Goal: Task Accomplishment & Management: Manage account settings

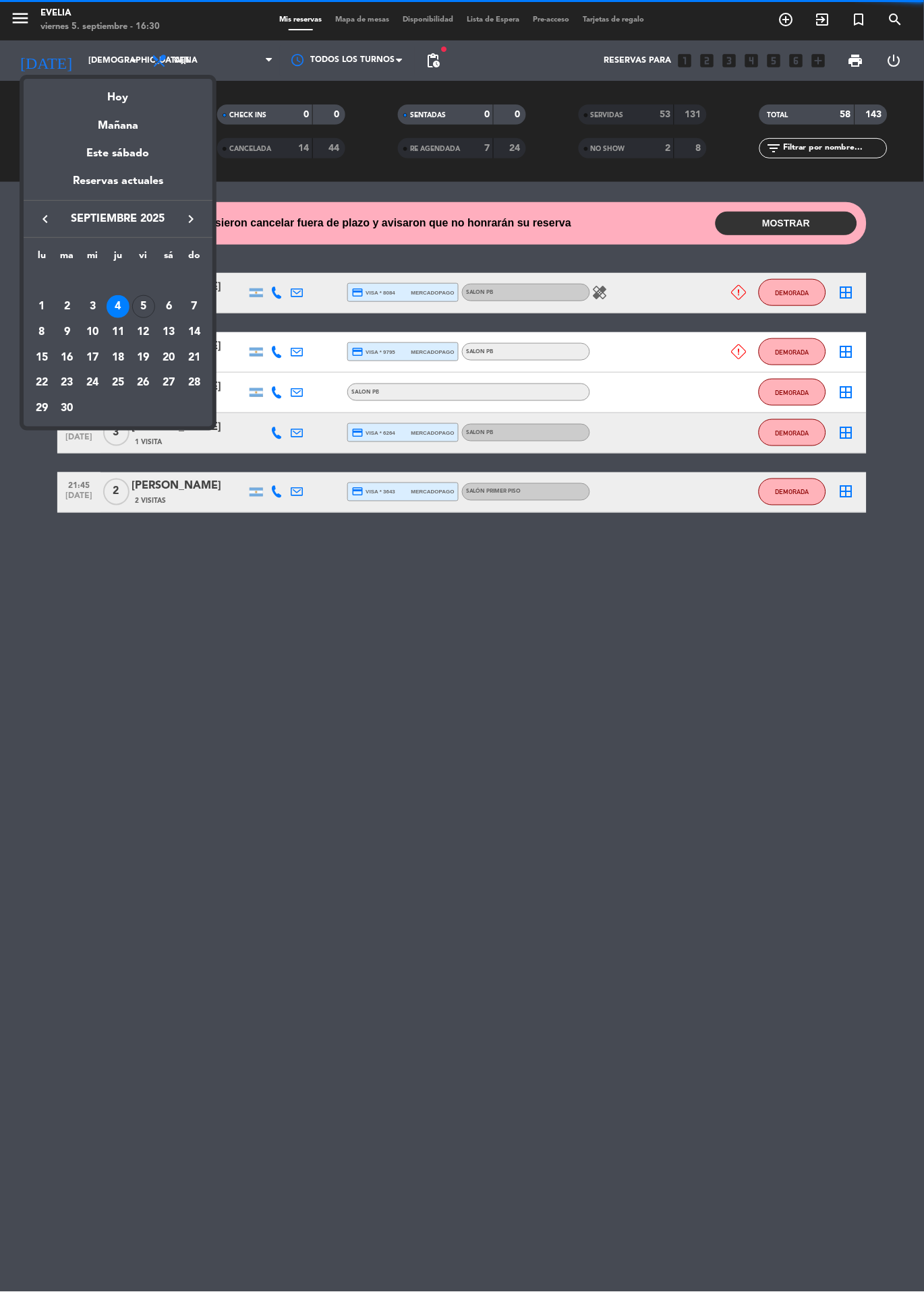
click at [168, 306] on div "6" at bounding box center [169, 307] width 23 height 23
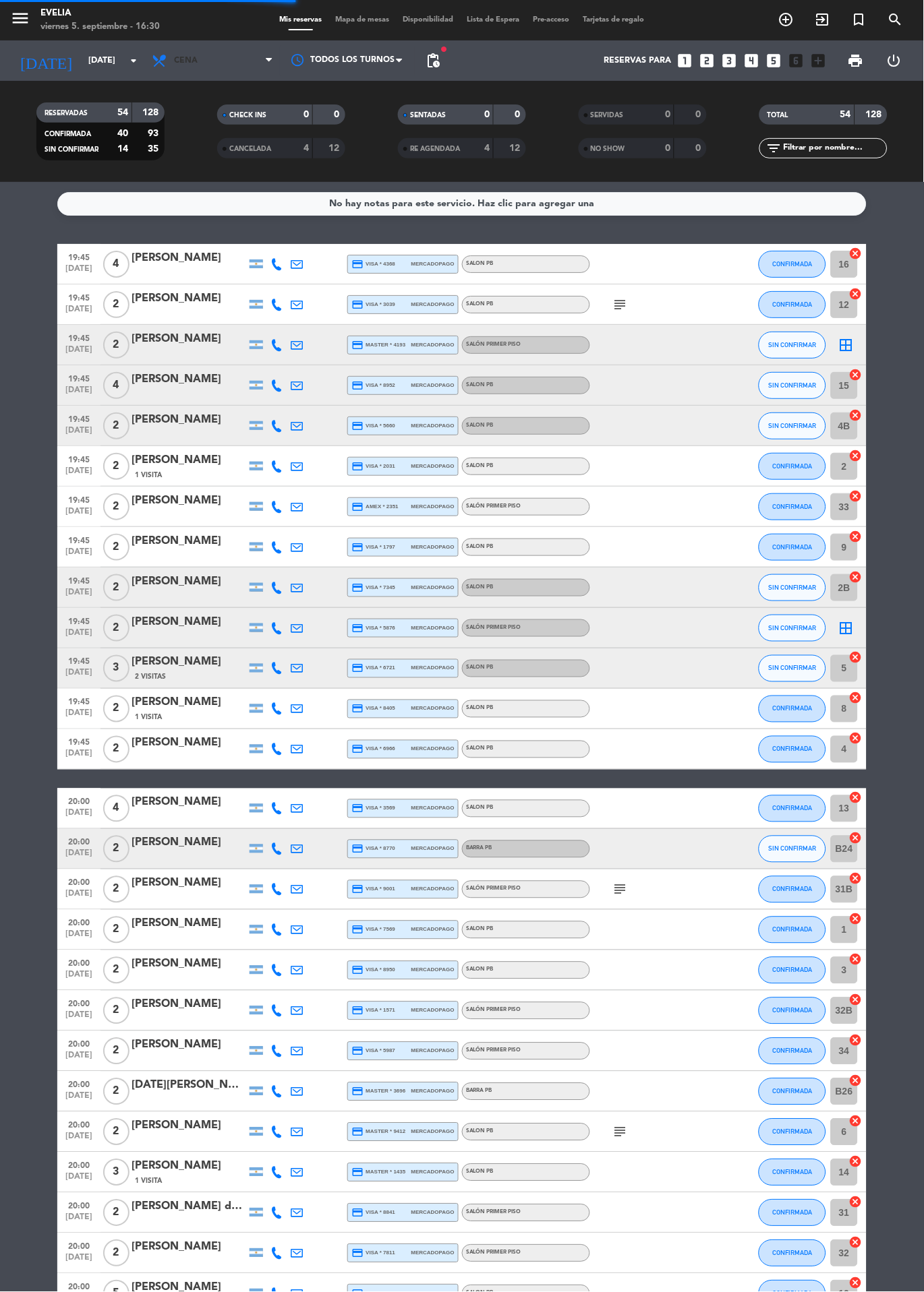
click at [185, 61] on span "Cena" at bounding box center [185, 61] width 24 height 10
click at [203, 55] on span "Cena" at bounding box center [213, 61] width 135 height 30
click at [225, 126] on div "menu Evelia viernes 5. septiembre - 16:30 Mis reservas Mapa de mesas Disponibil…" at bounding box center [462, 90] width 924 height 182
click at [102, 67] on input "sáb. 6 sep." at bounding box center [139, 61] width 114 height 23
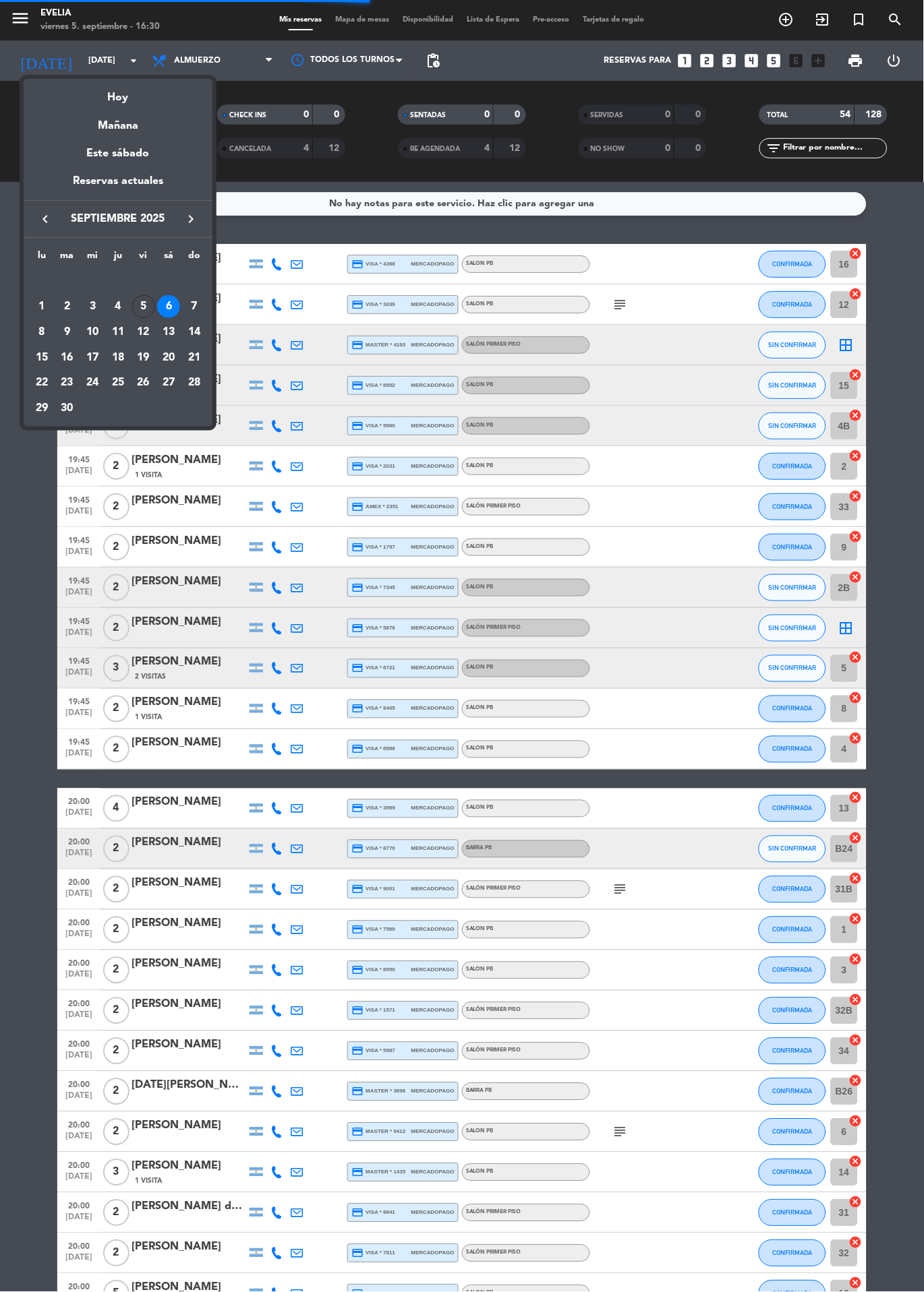
click at [145, 307] on div "5" at bounding box center [143, 307] width 23 height 23
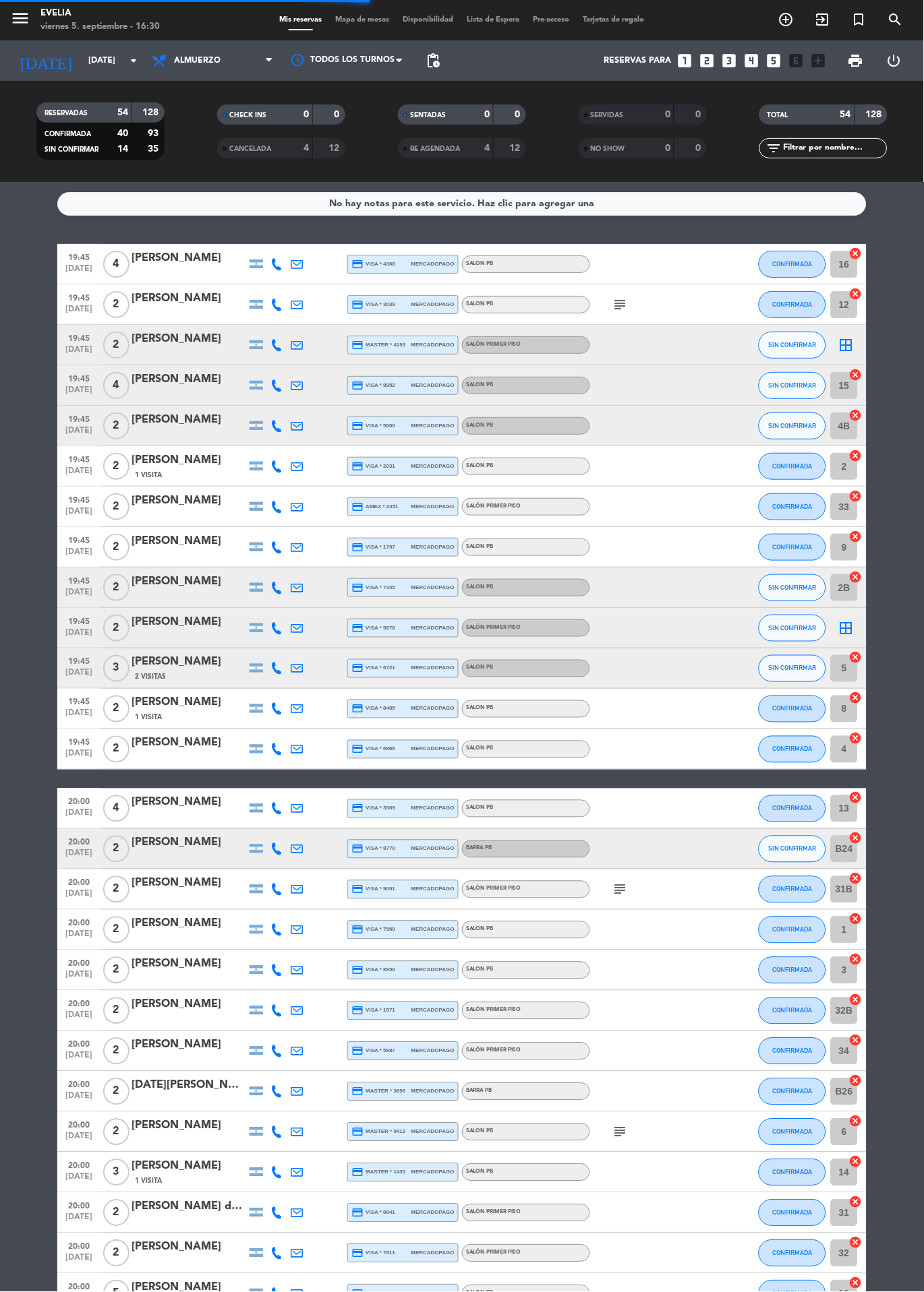
type input "vie. [DATE]"
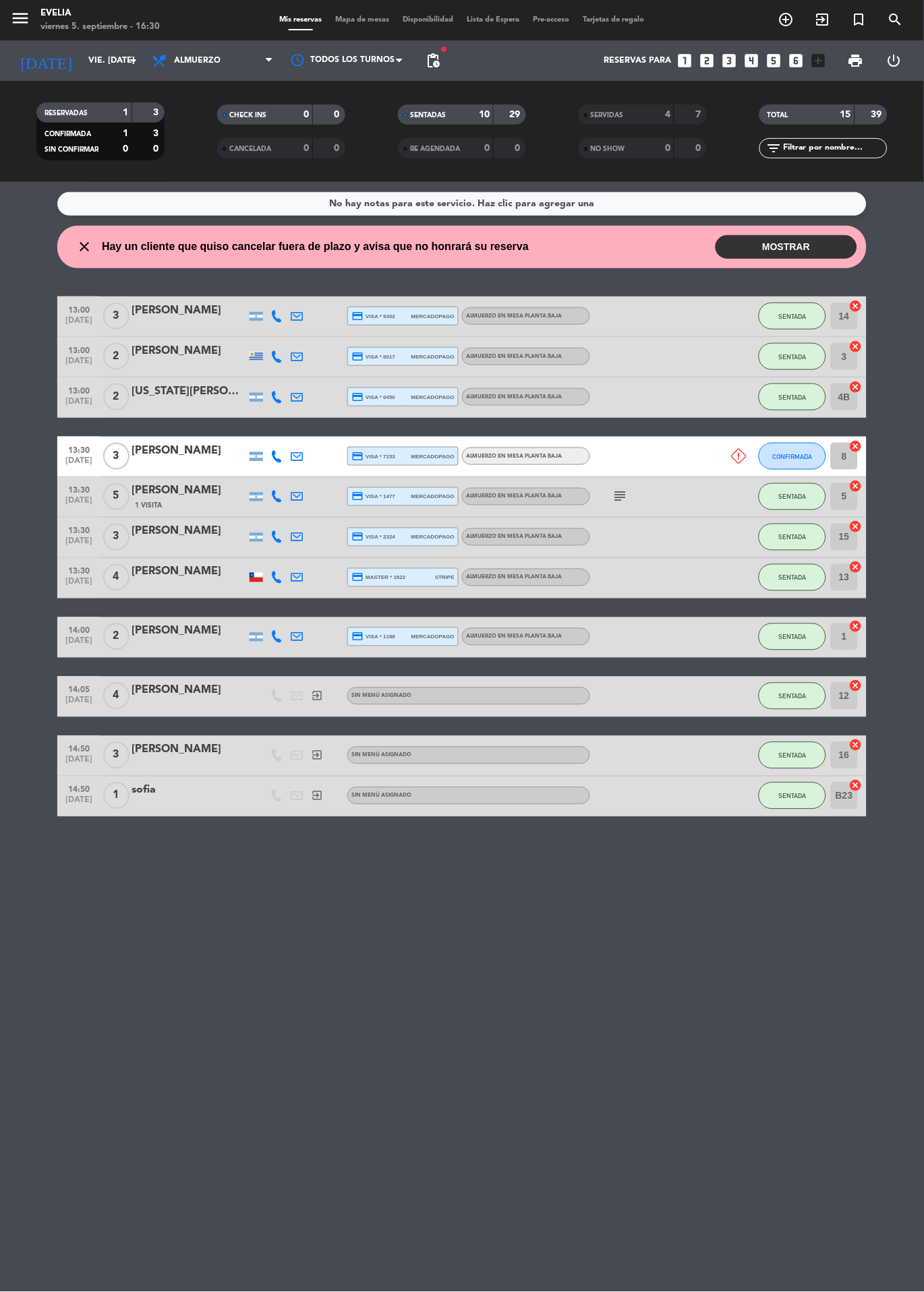
click at [364, 22] on span "Mapa de mesas" at bounding box center [363, 19] width 68 height 7
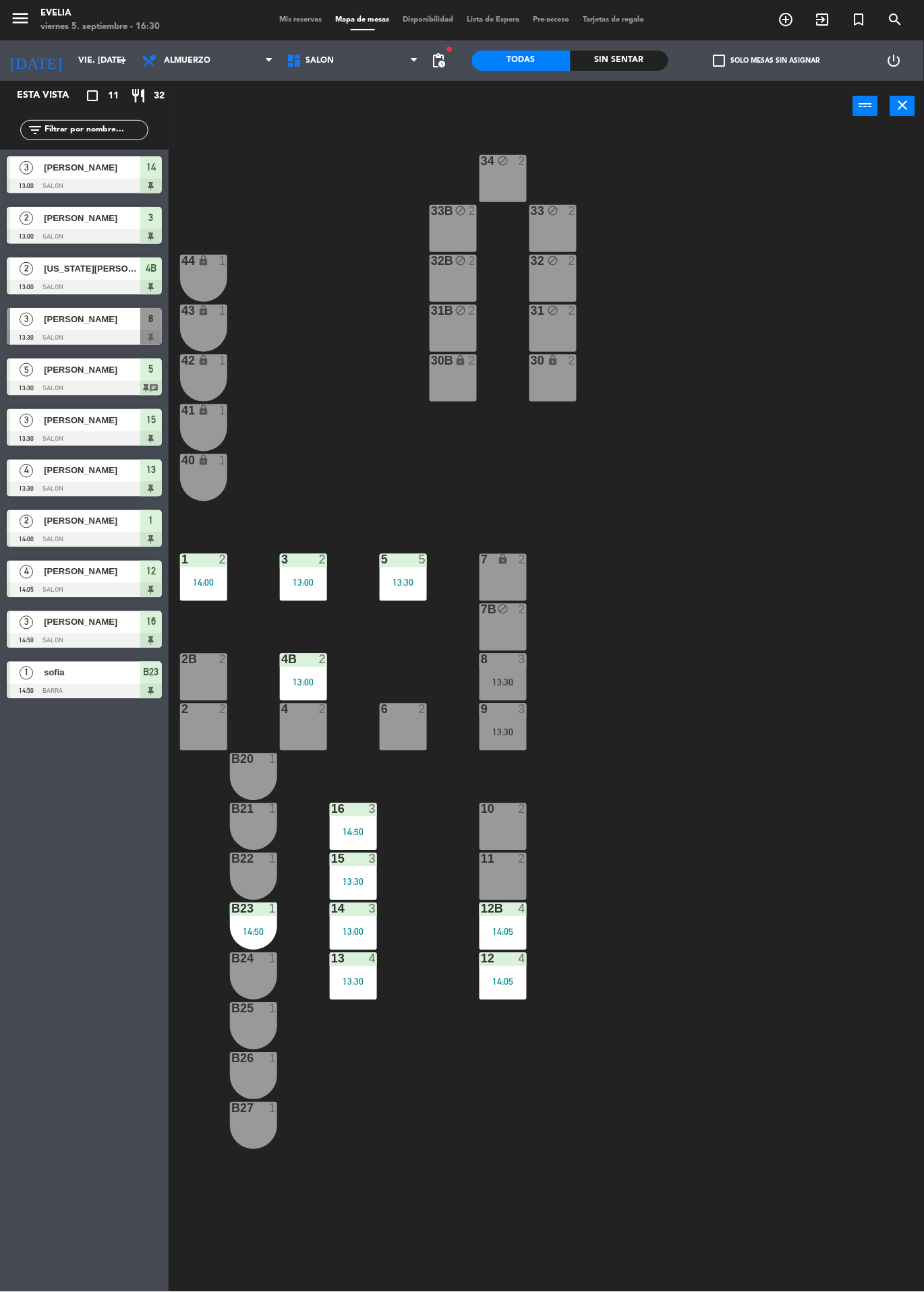
click at [397, 595] on div "5 5 13:30" at bounding box center [403, 578] width 47 height 47
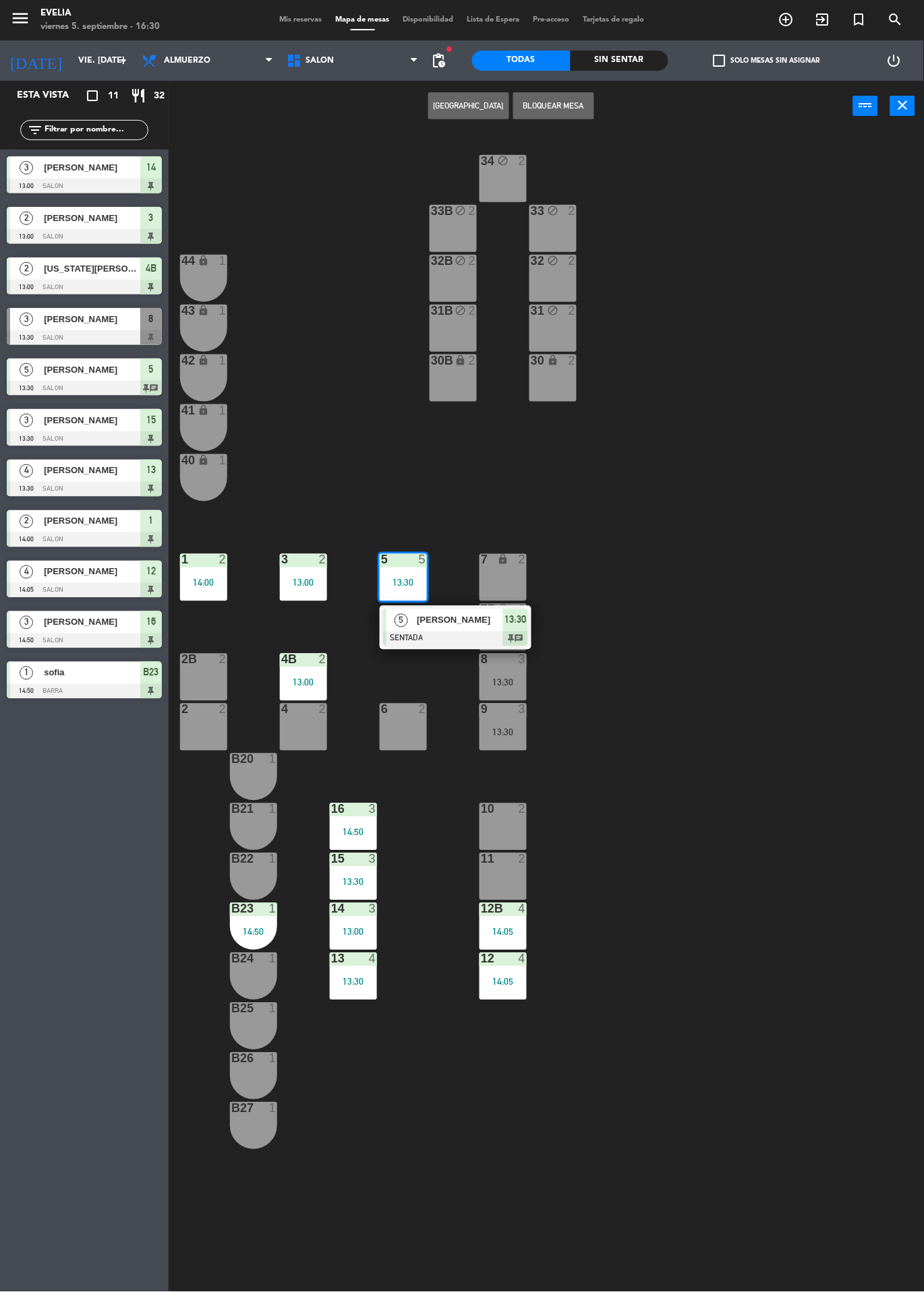
click at [473, 624] on span "[PERSON_NAME]" at bounding box center [459, 621] width 86 height 14
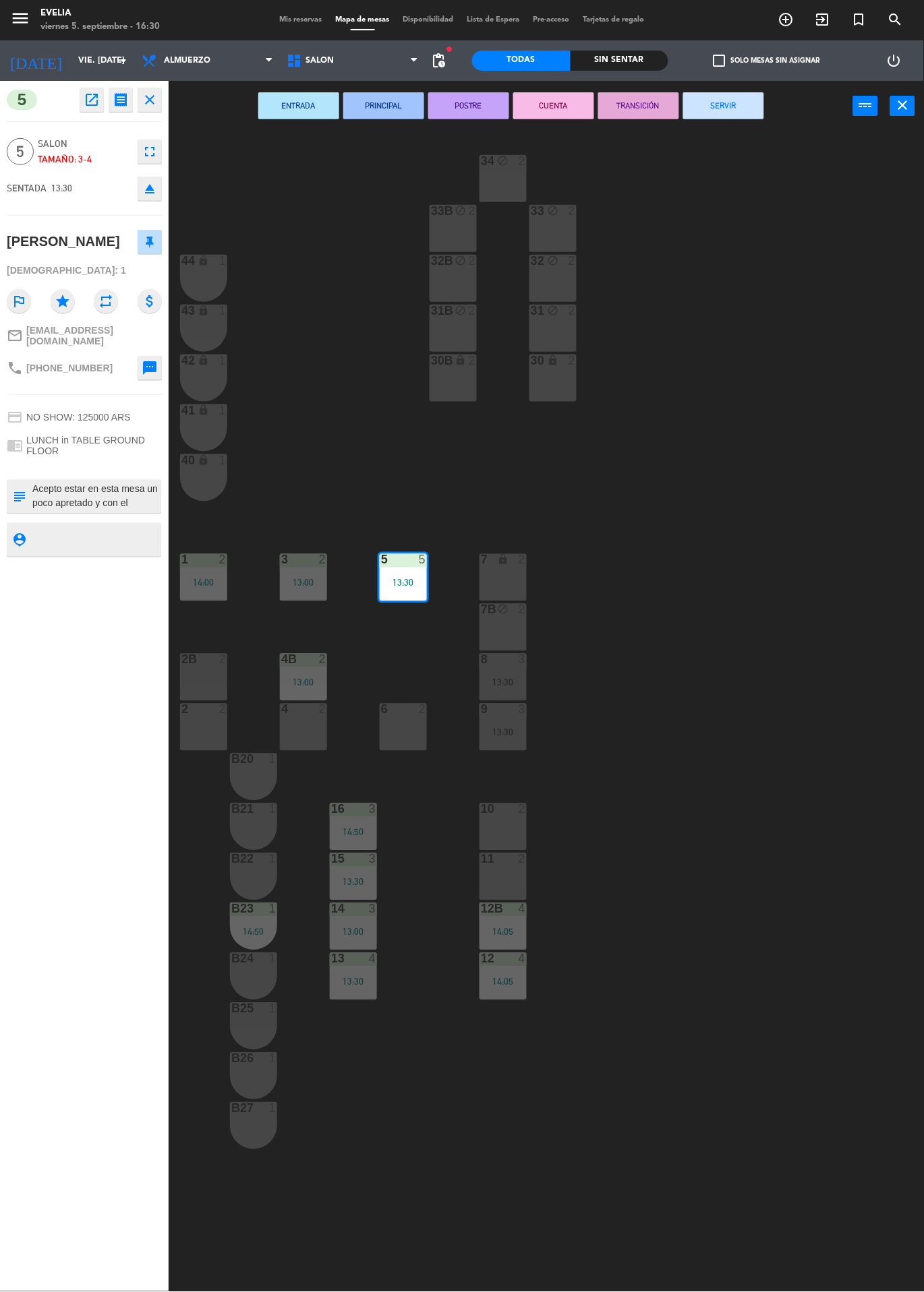
click at [725, 105] on button "SERVIR" at bounding box center [724, 105] width 81 height 27
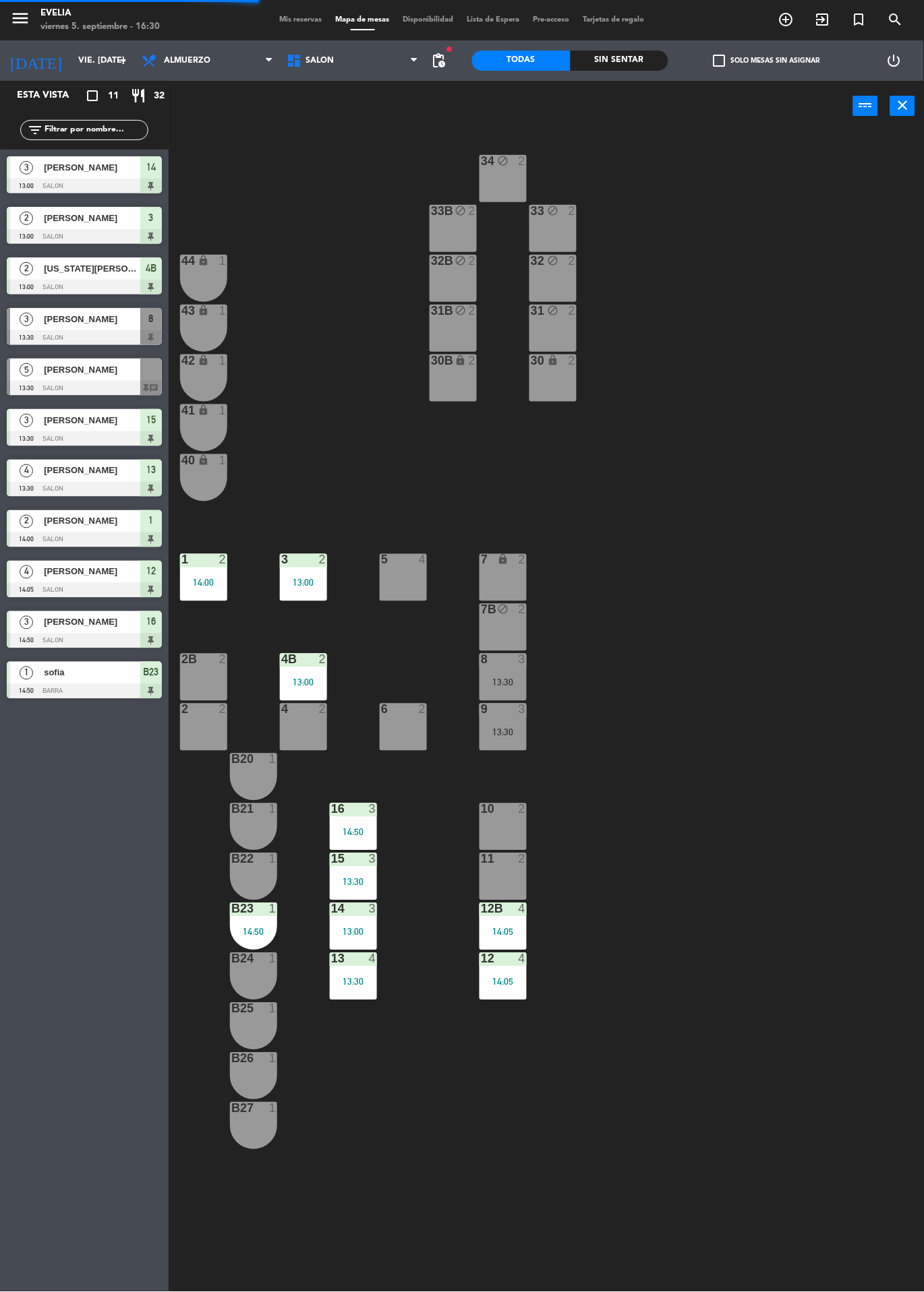
click at [306, 579] on div "13:00" at bounding box center [304, 583] width 47 height 10
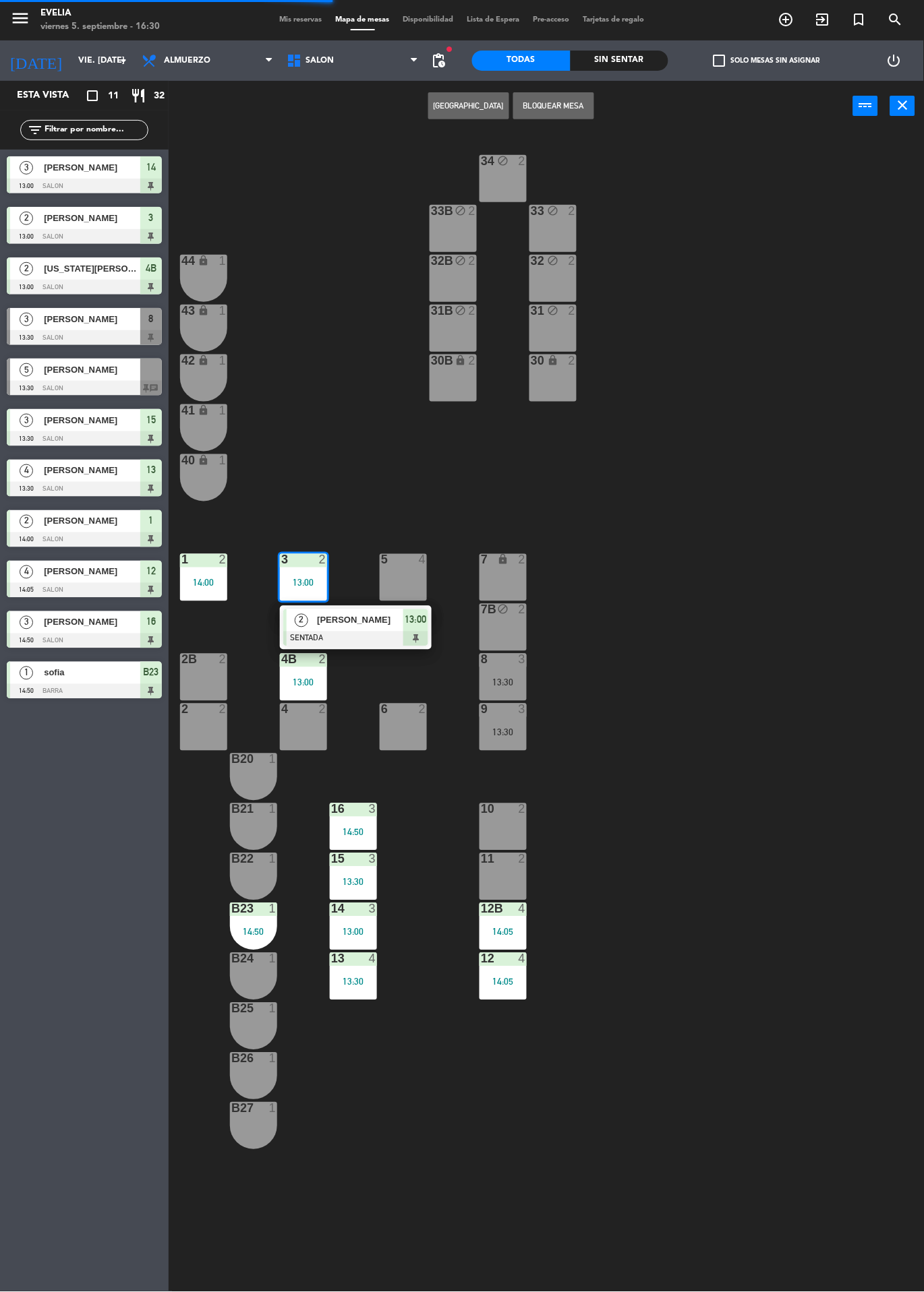
click at [421, 624] on span "13:00" at bounding box center [415, 620] width 22 height 16
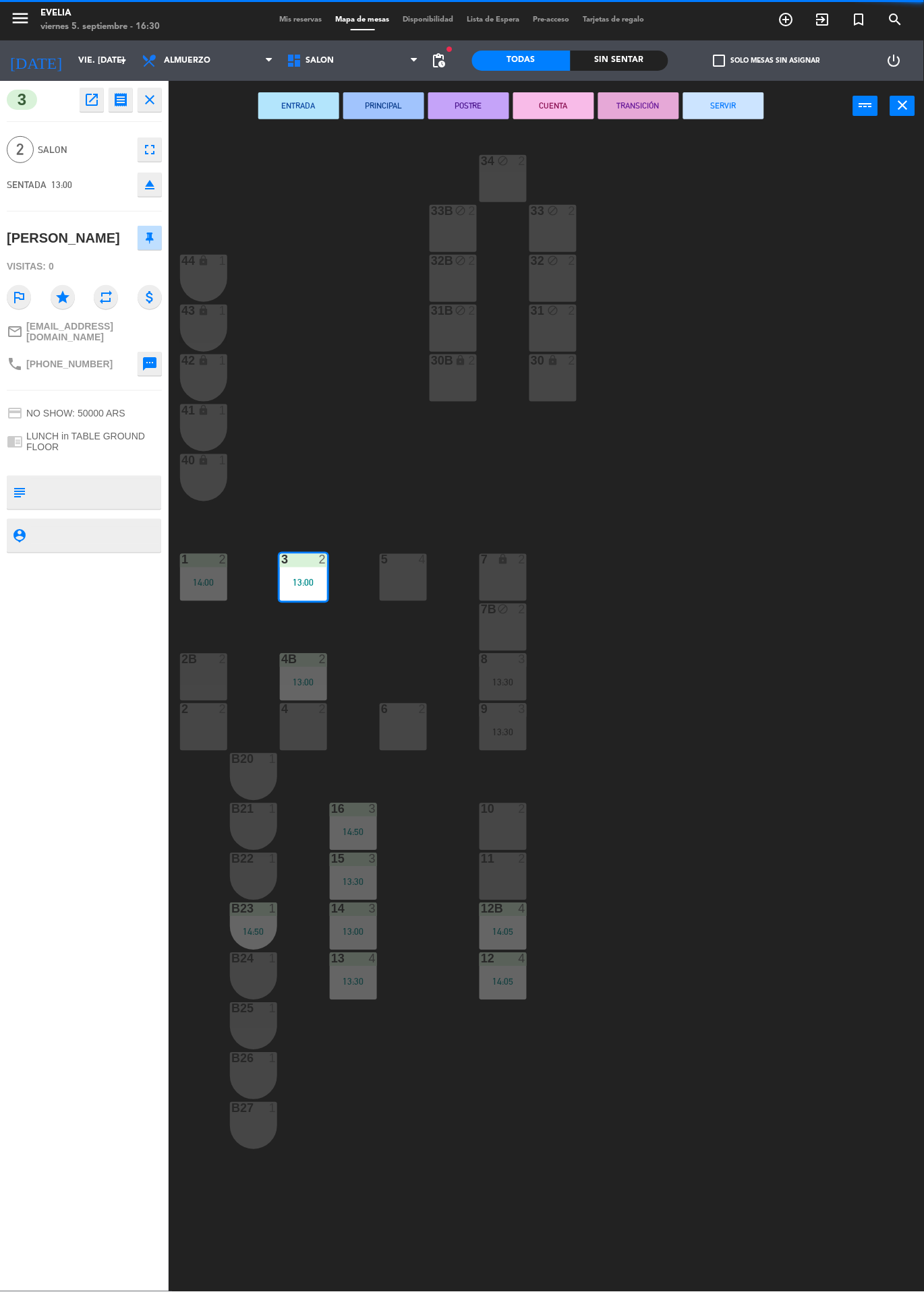
click at [732, 100] on button "SERVIR" at bounding box center [724, 105] width 81 height 27
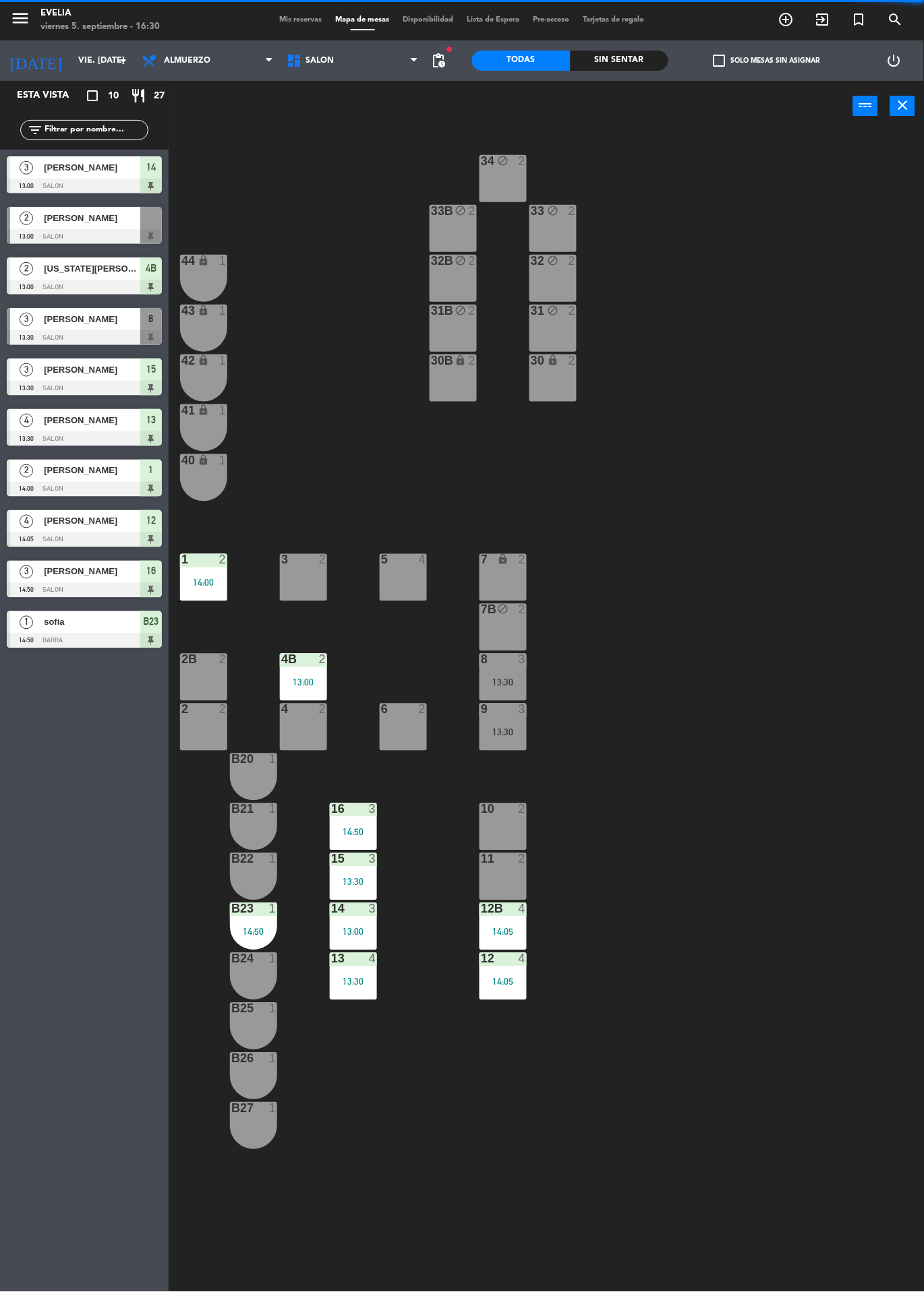
click at [222, 586] on div "14:00" at bounding box center [204, 583] width 47 height 10
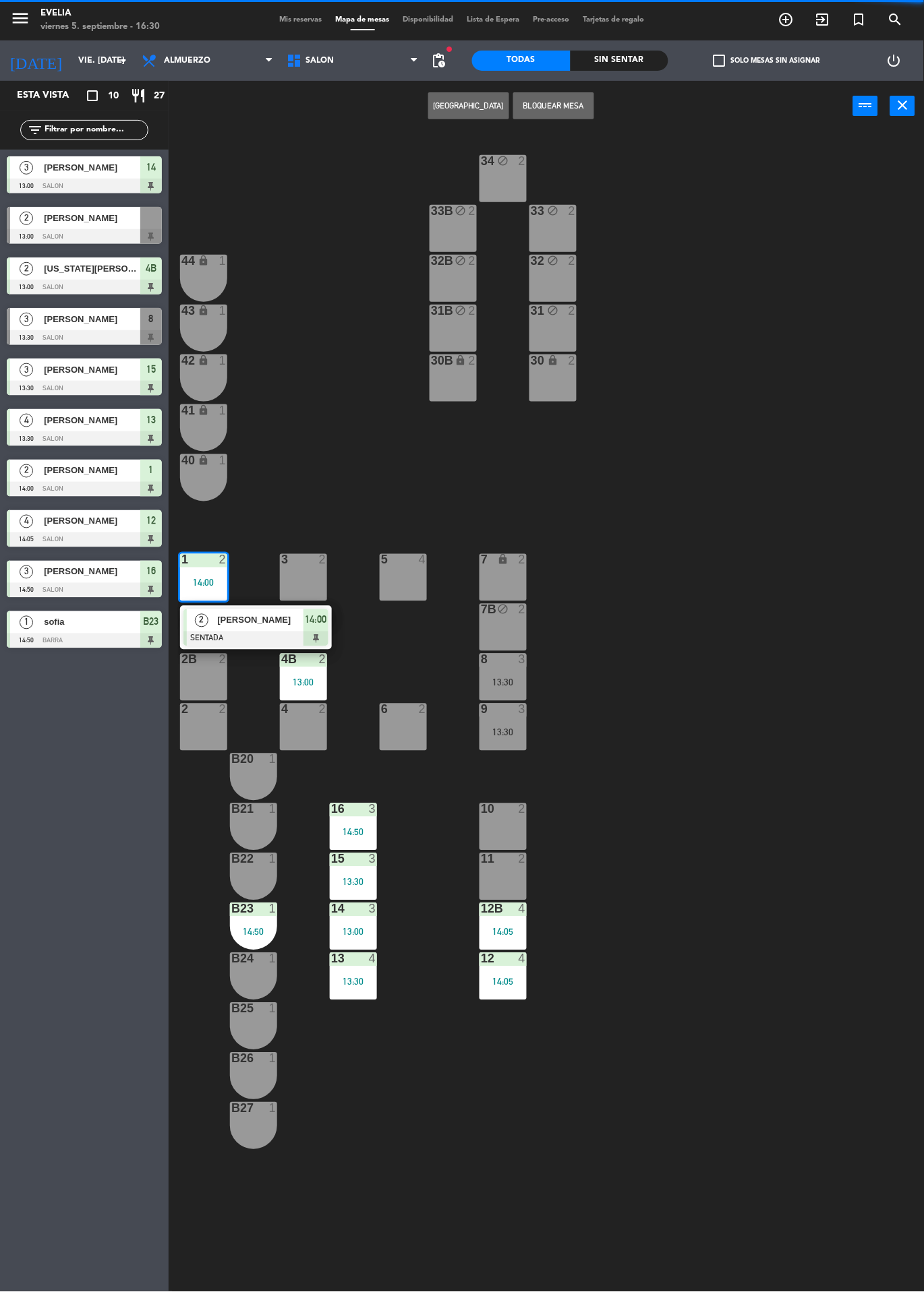
click at [313, 637] on div at bounding box center [256, 639] width 145 height 15
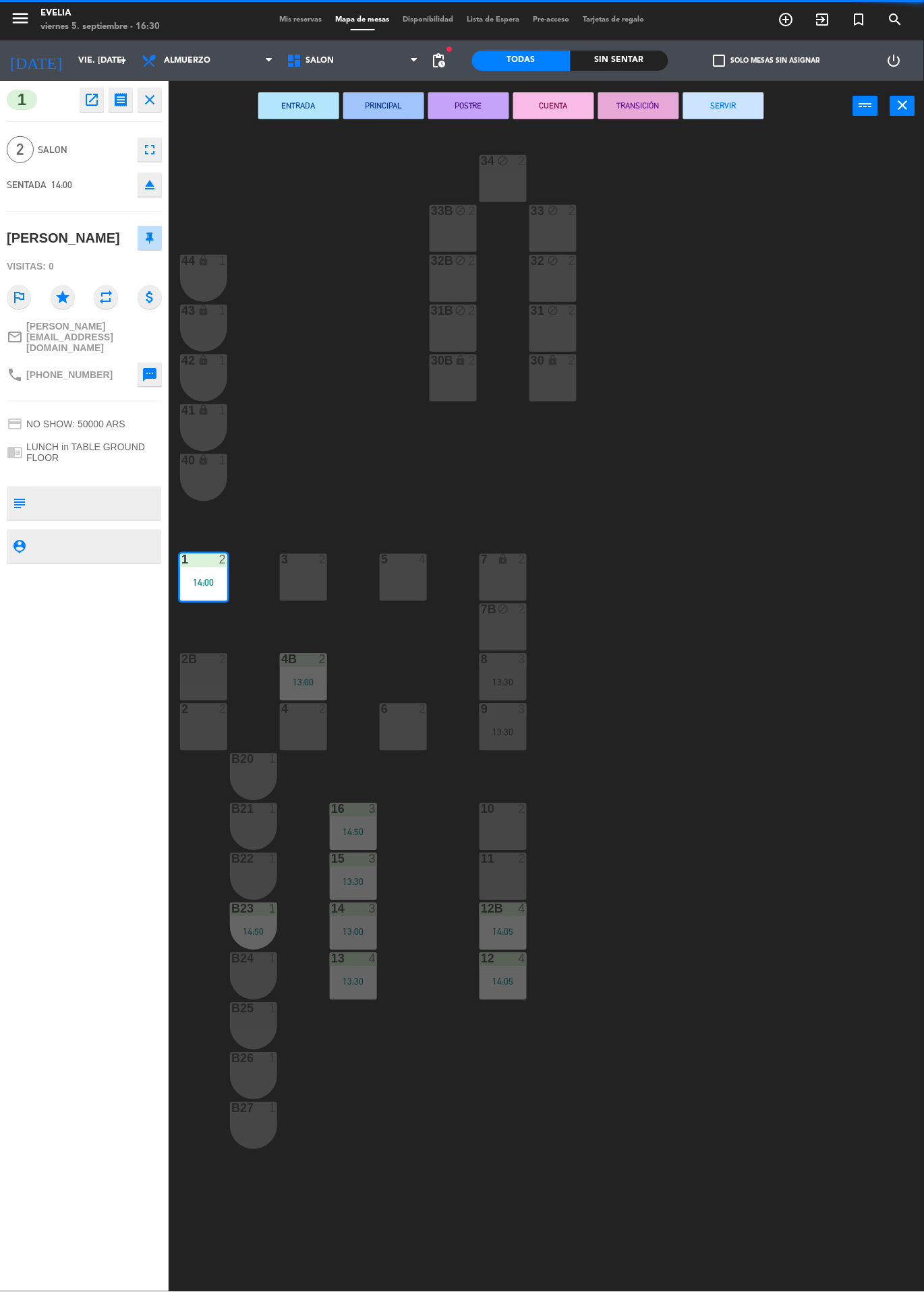
click at [744, 99] on button "SERVIR" at bounding box center [724, 105] width 81 height 27
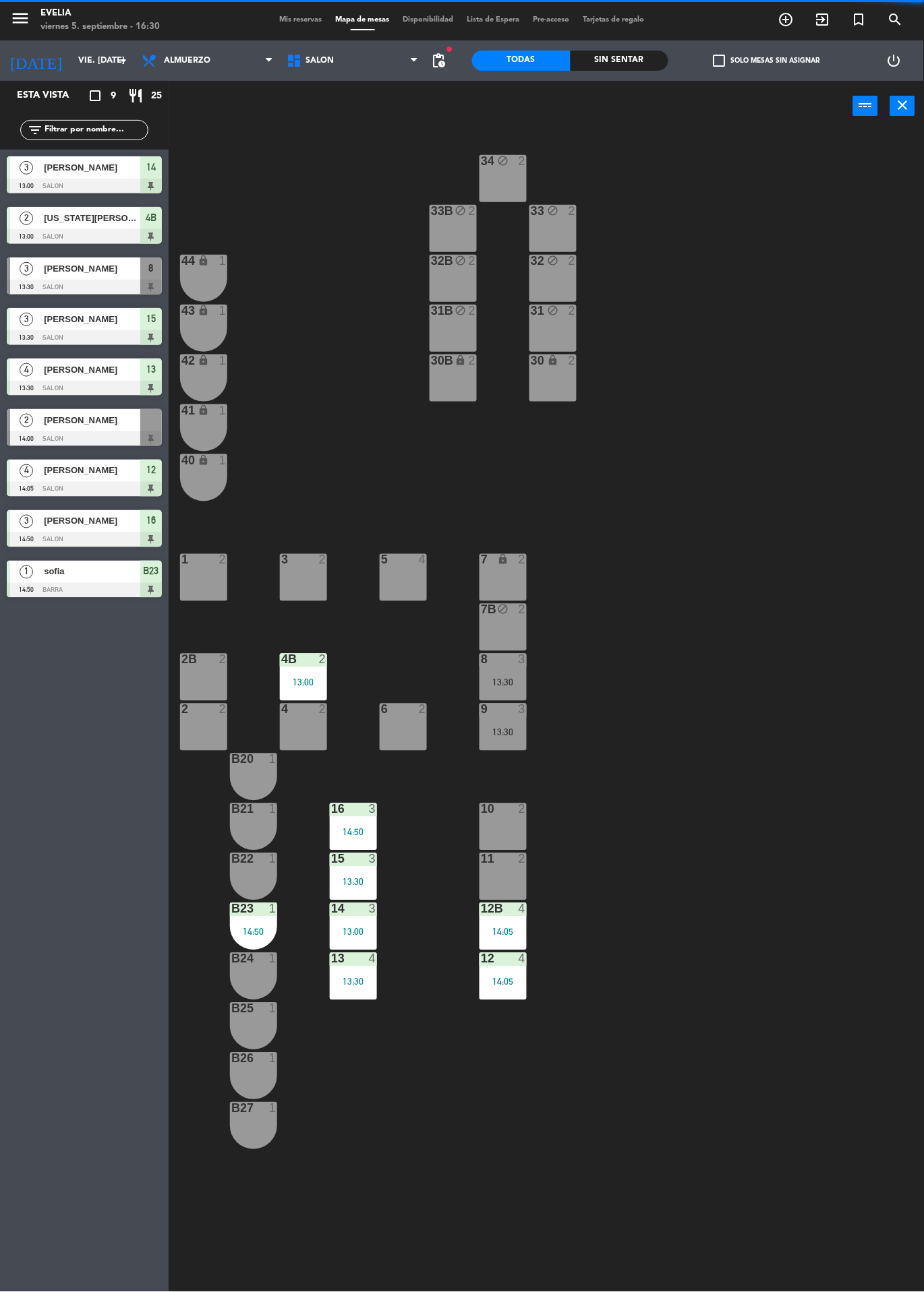
click at [309, 689] on div "4B 2 13:00" at bounding box center [304, 678] width 47 height 47
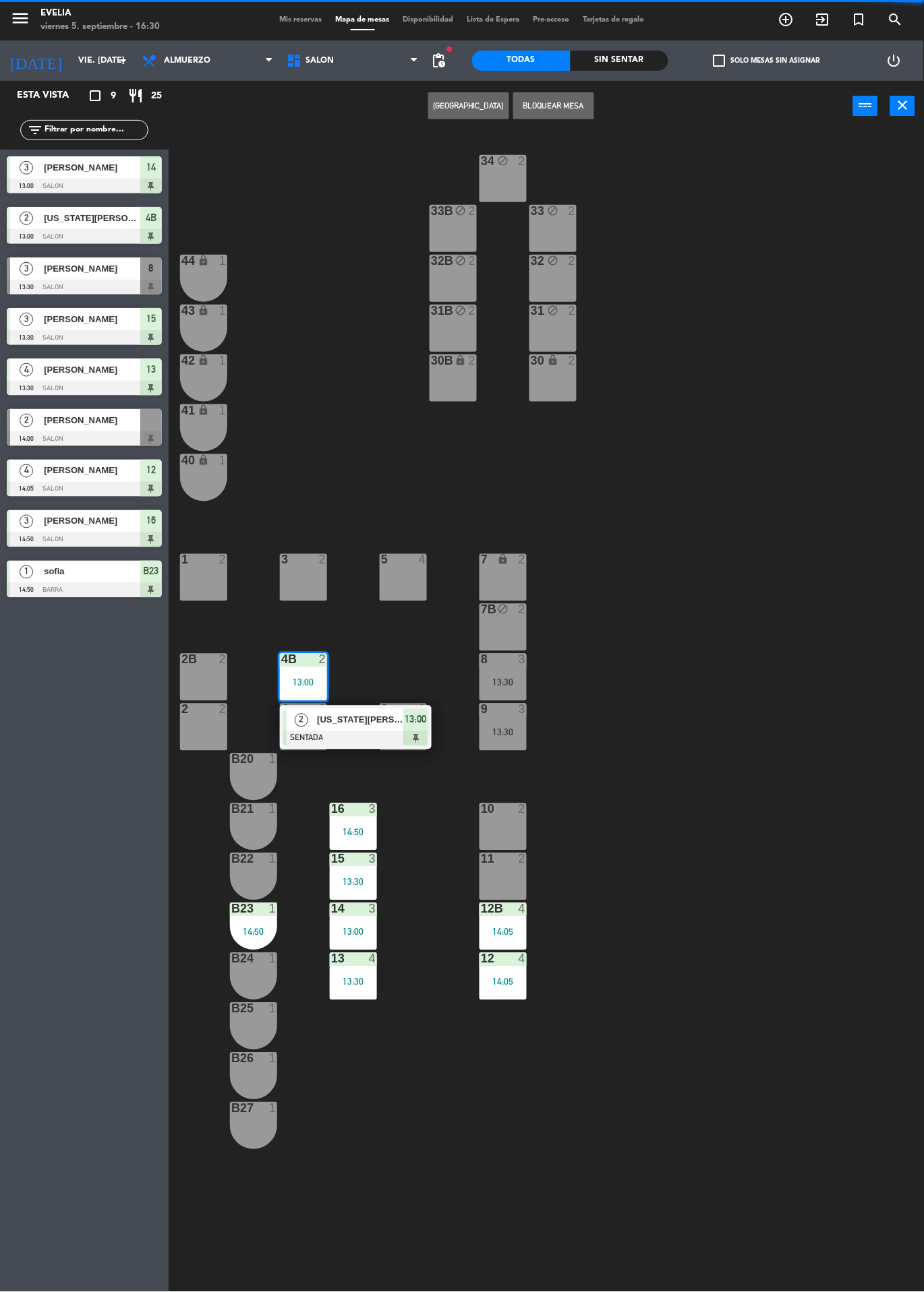
click at [417, 723] on span "13:00" at bounding box center [415, 720] width 22 height 16
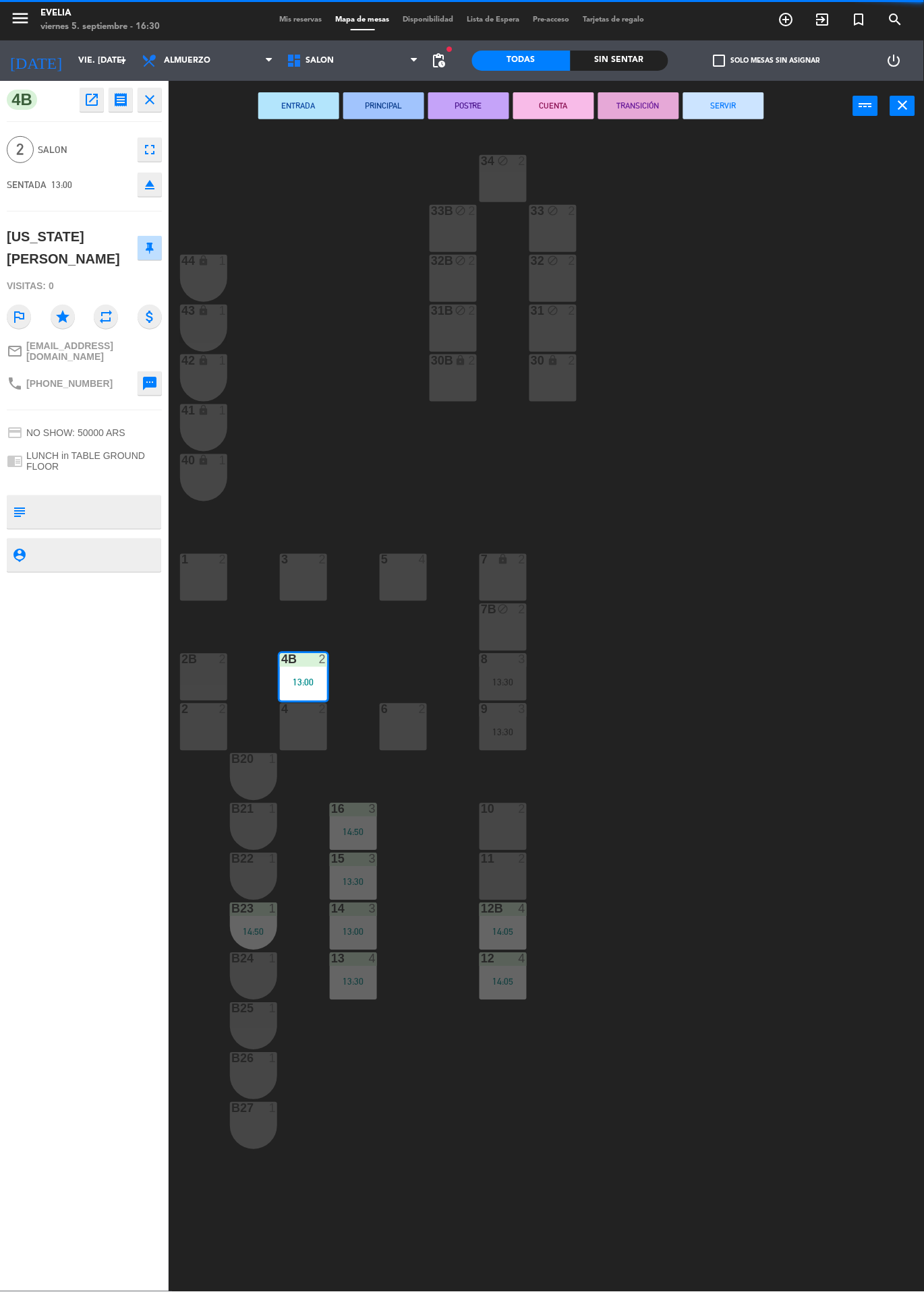
click at [726, 107] on button "SERVIR" at bounding box center [724, 105] width 81 height 27
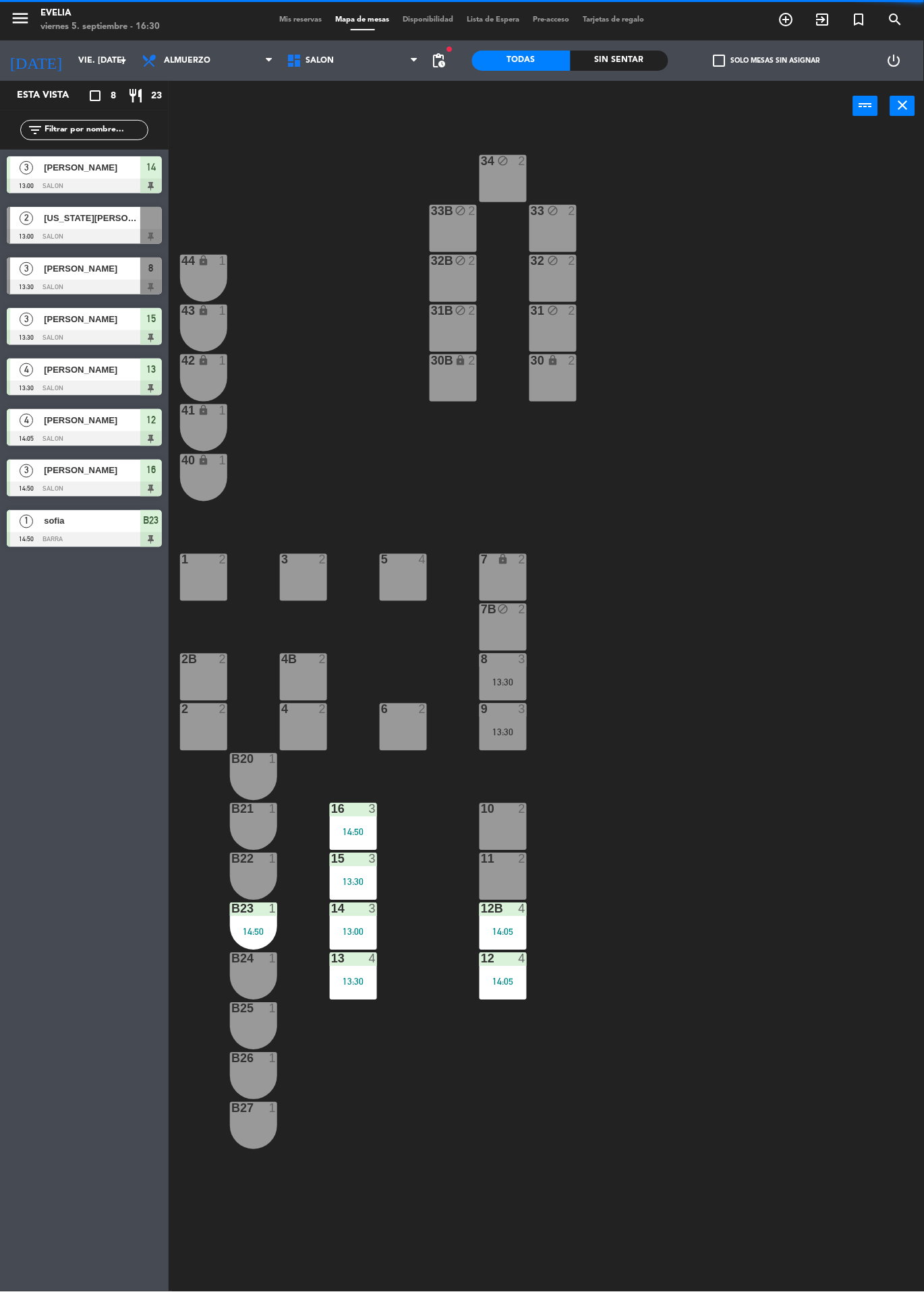
click at [343, 809] on div at bounding box center [353, 810] width 22 height 12
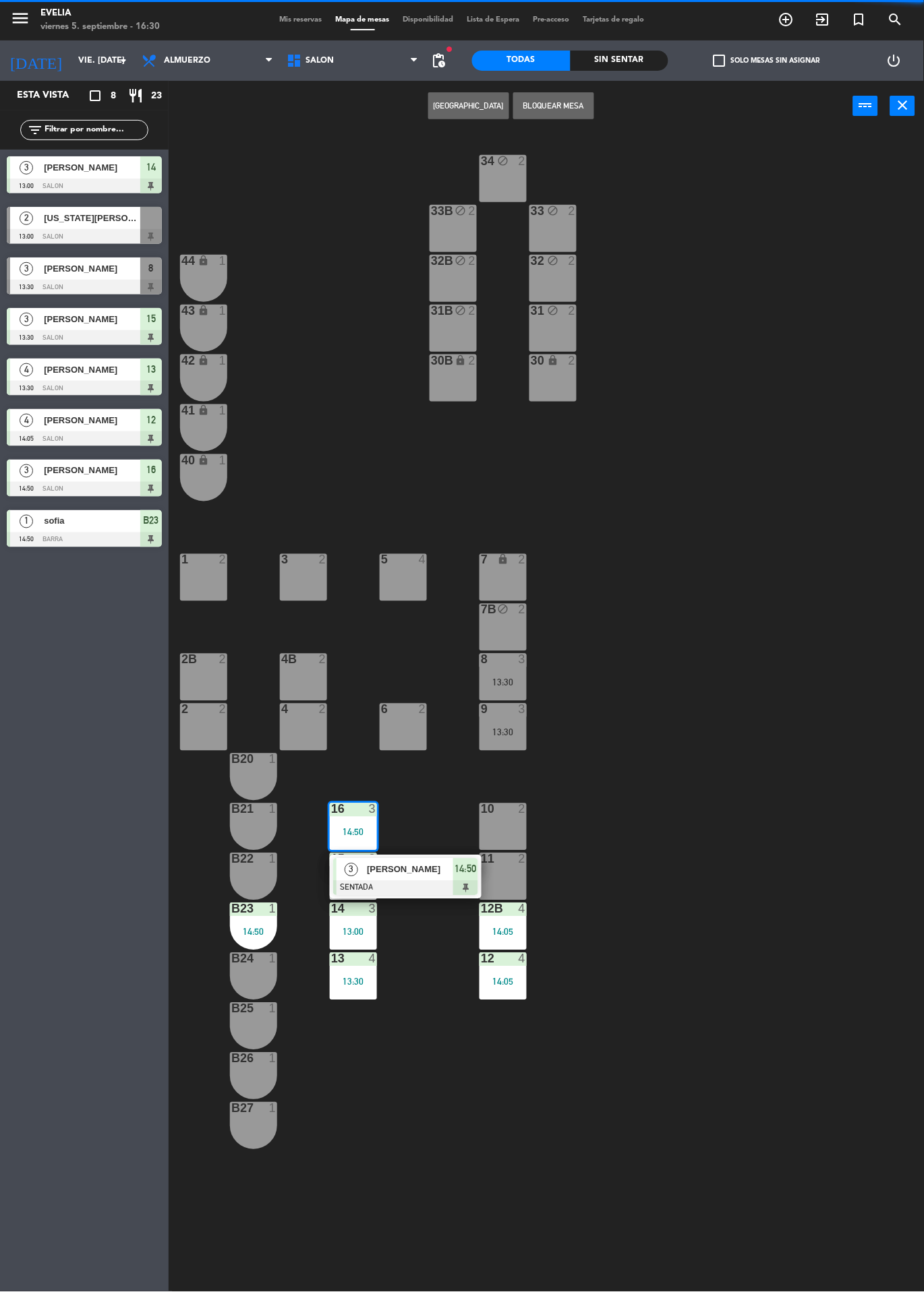
click at [457, 877] on span "14:50" at bounding box center [466, 870] width 22 height 16
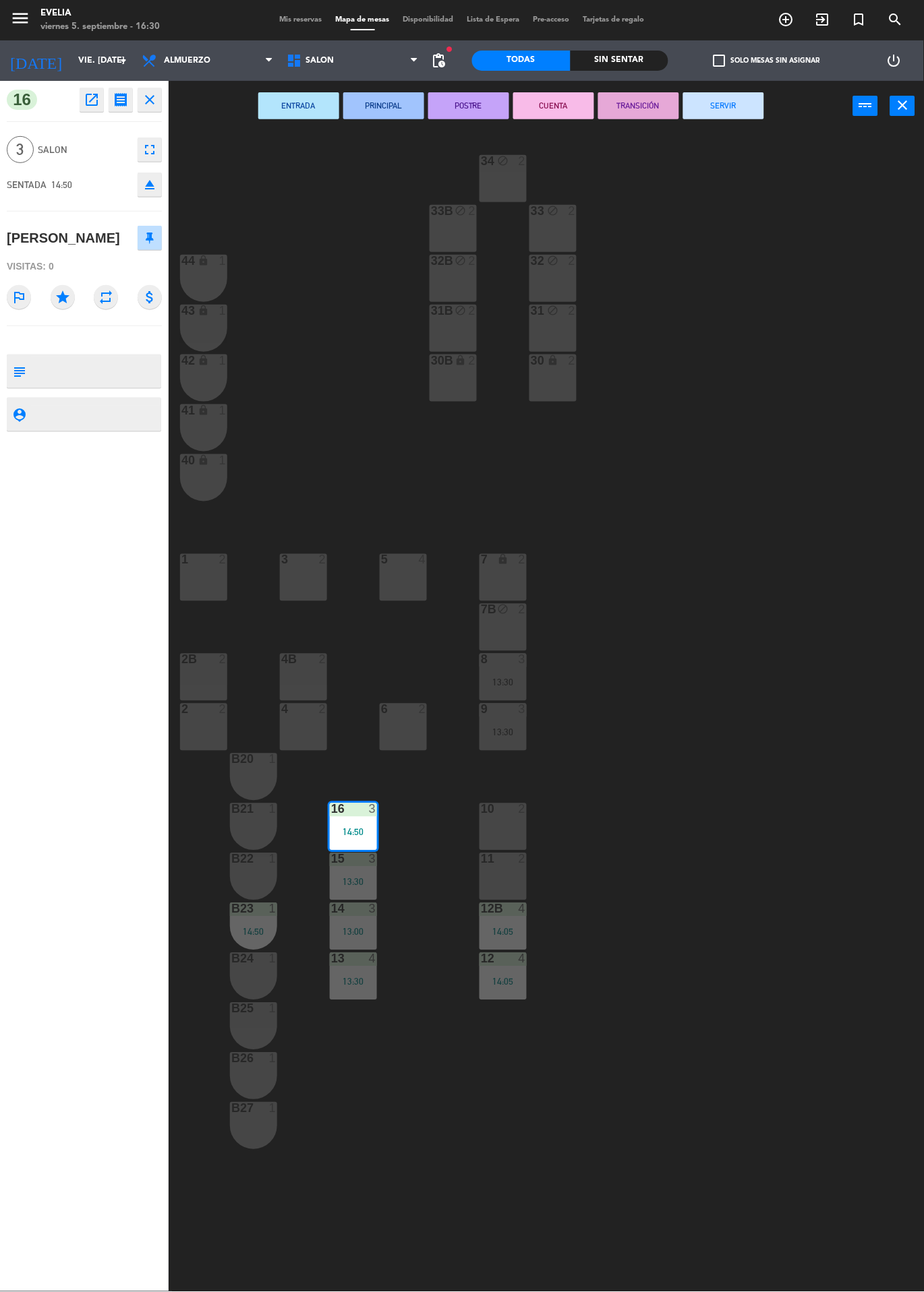
click at [739, 147] on div "34 block 2 33B block 2 33 block 2 44 lock 1 32B block 2 32 block 2 43 lock 1 31…" at bounding box center [551, 712] width 746 height 1161
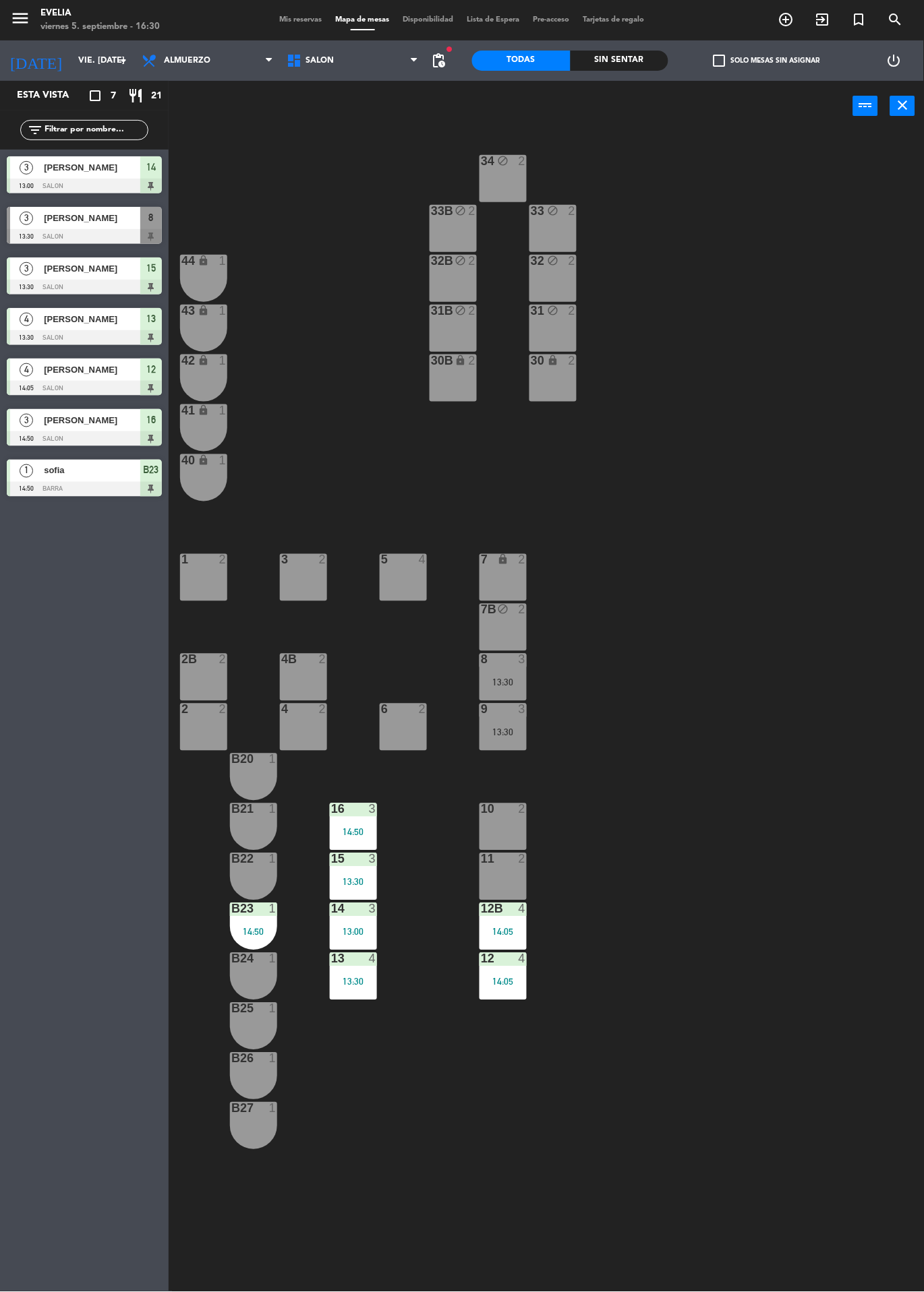
click at [332, 831] on div "14:50" at bounding box center [353, 833] width 47 height 10
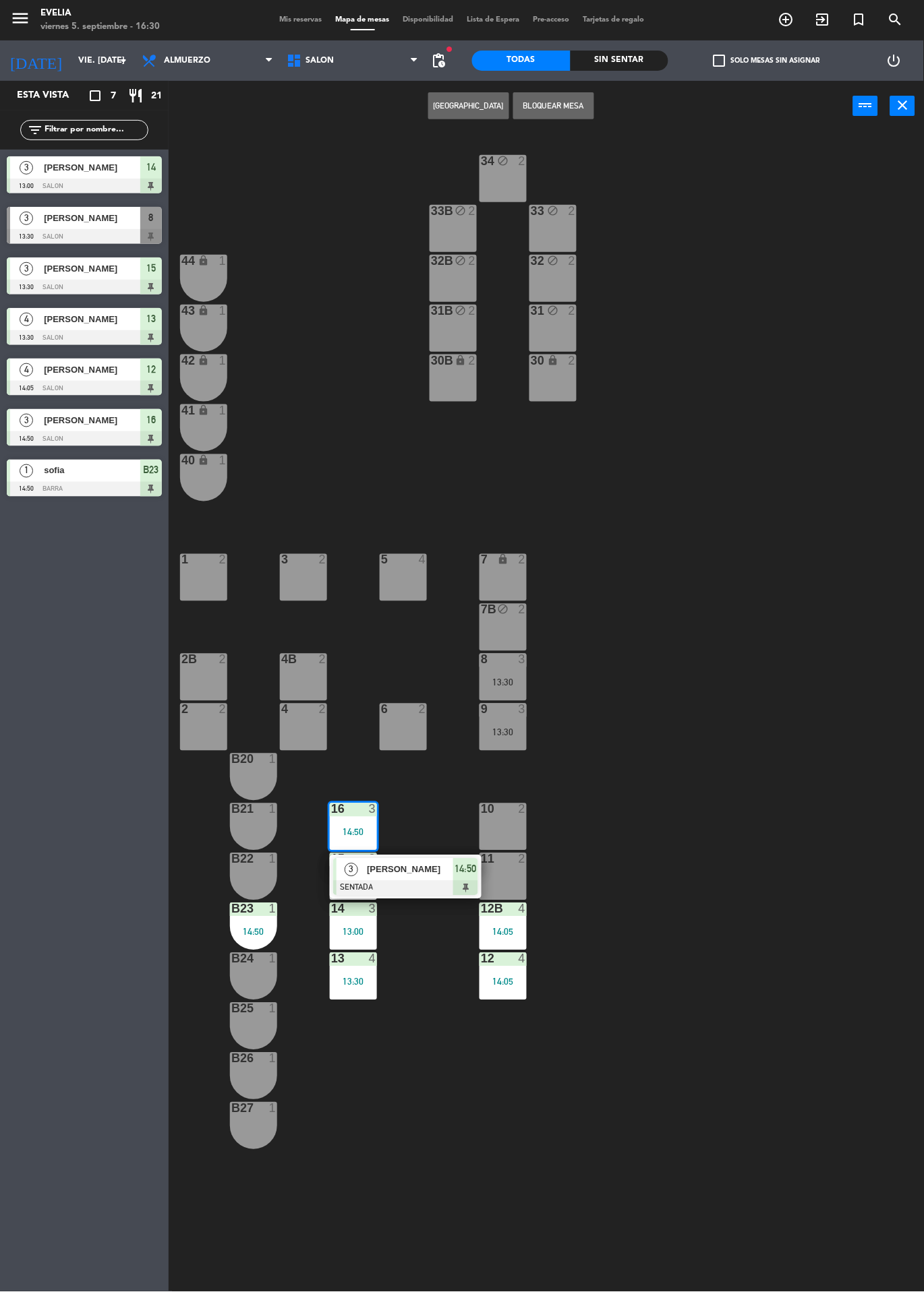
click at [457, 879] on div "14:50" at bounding box center [466, 870] width 25 height 22
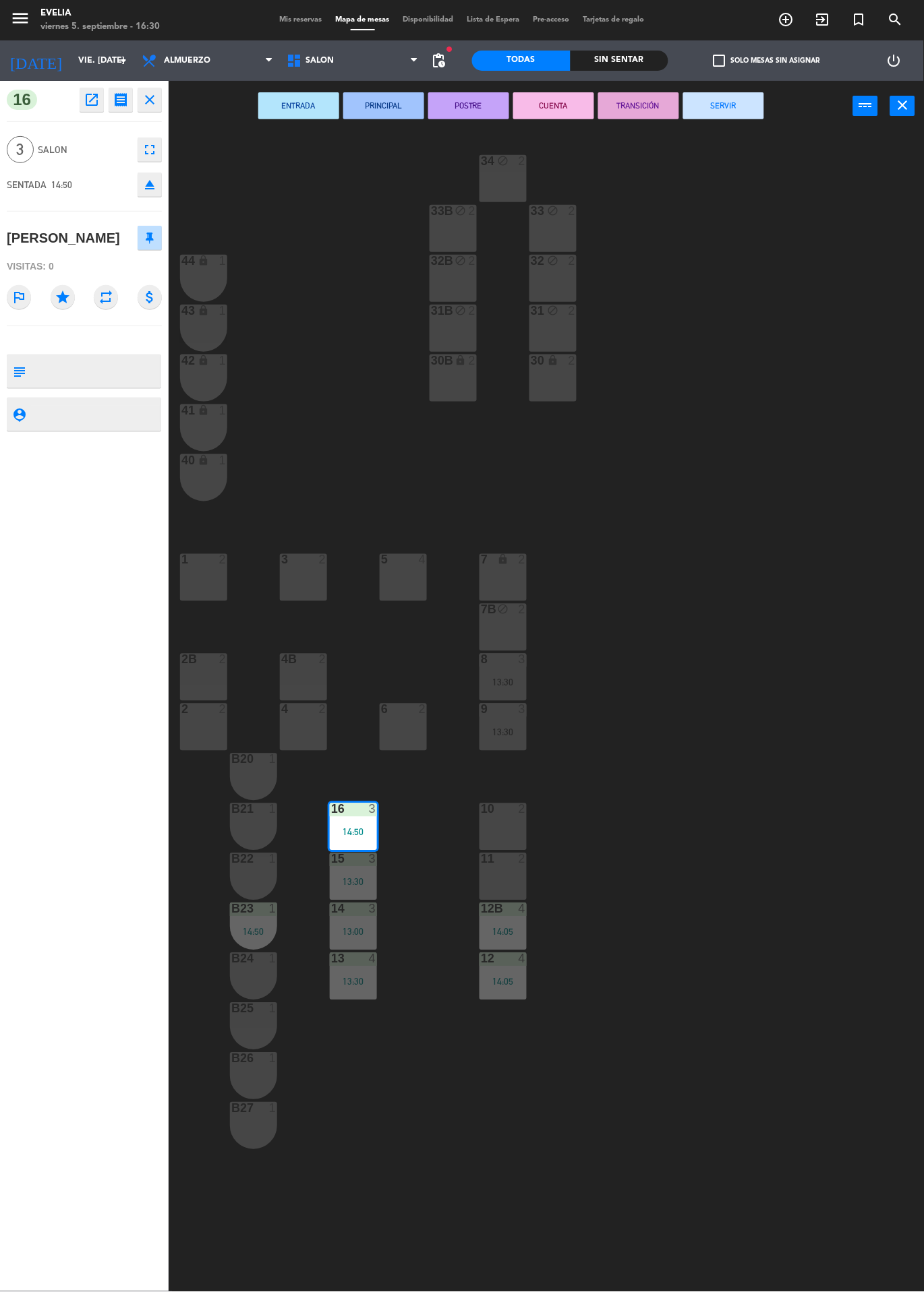
click at [737, 118] on button "SERVIR" at bounding box center [724, 105] width 81 height 27
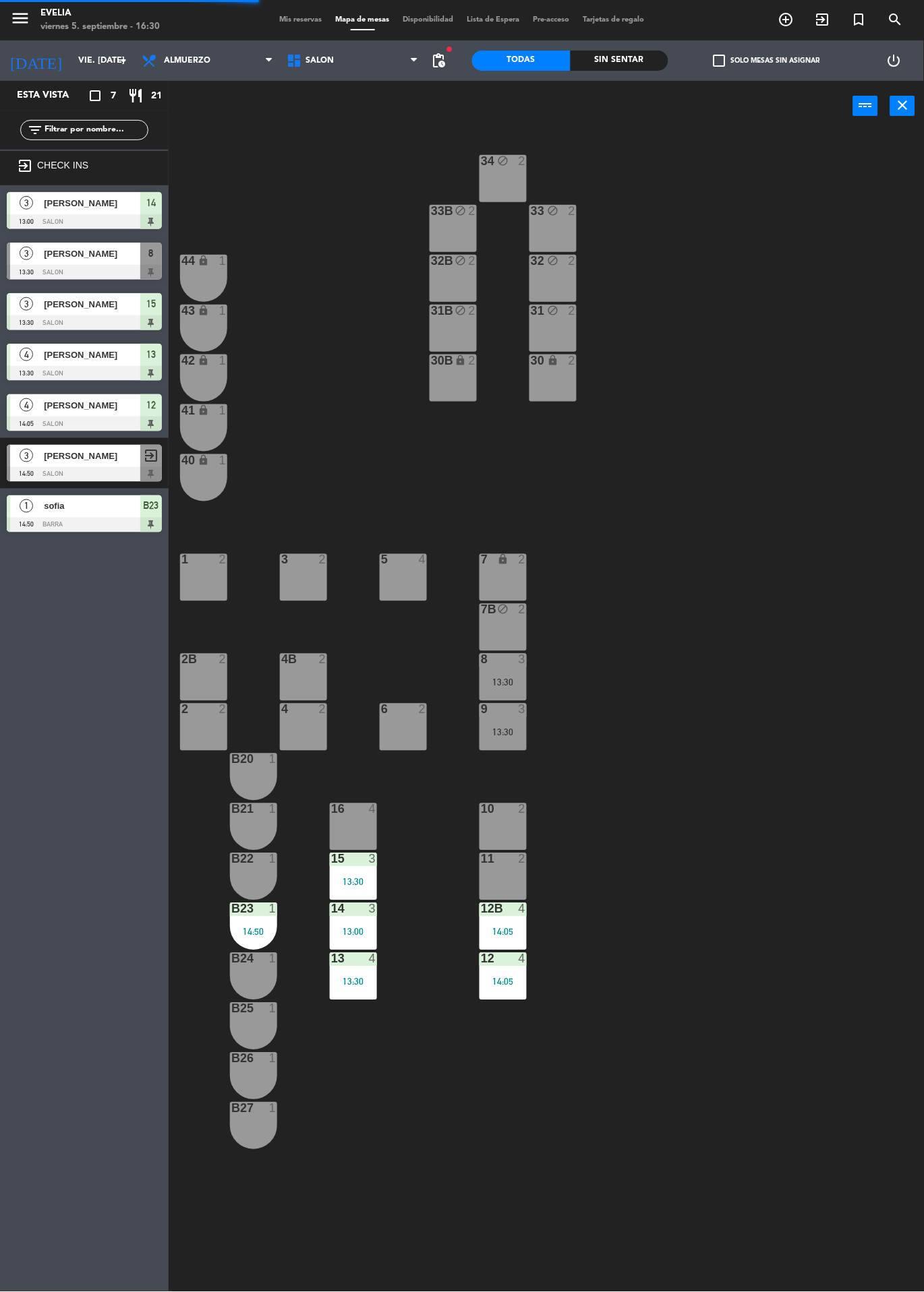
click at [358, 879] on div "13:30" at bounding box center [353, 882] width 47 height 10
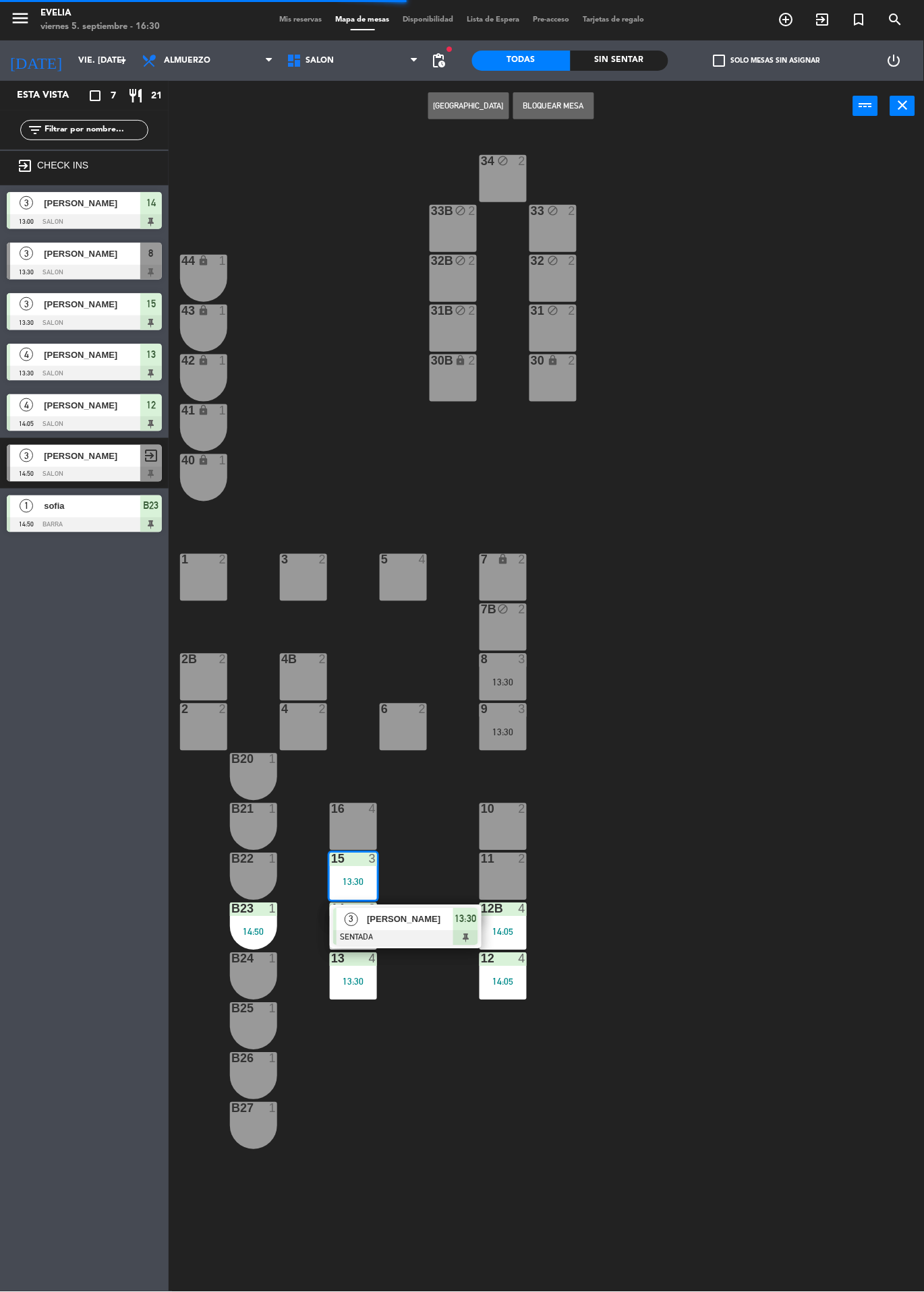
click at [459, 932] on div at bounding box center [405, 938] width 145 height 15
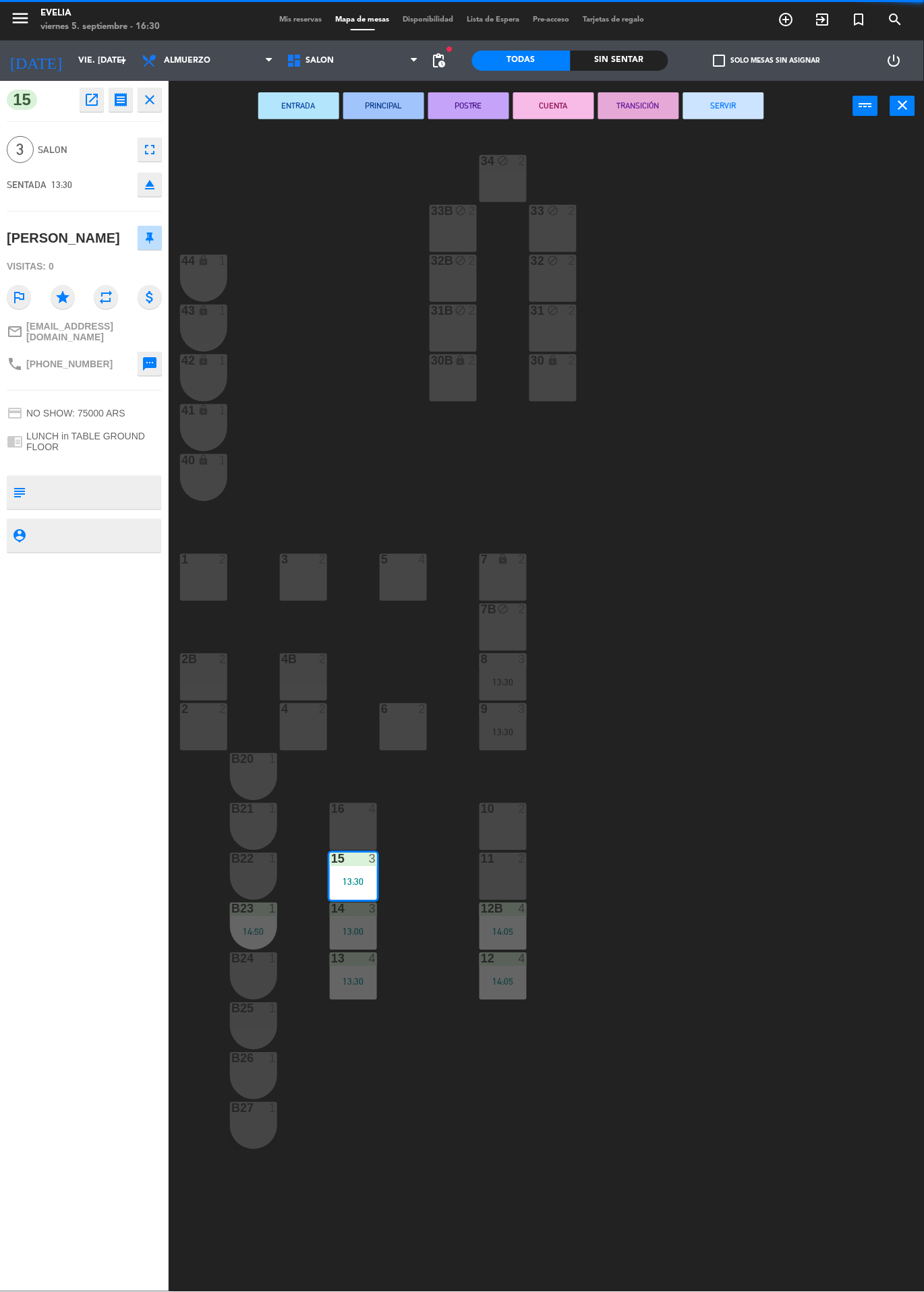
click at [733, 106] on button "SERVIR" at bounding box center [724, 105] width 81 height 27
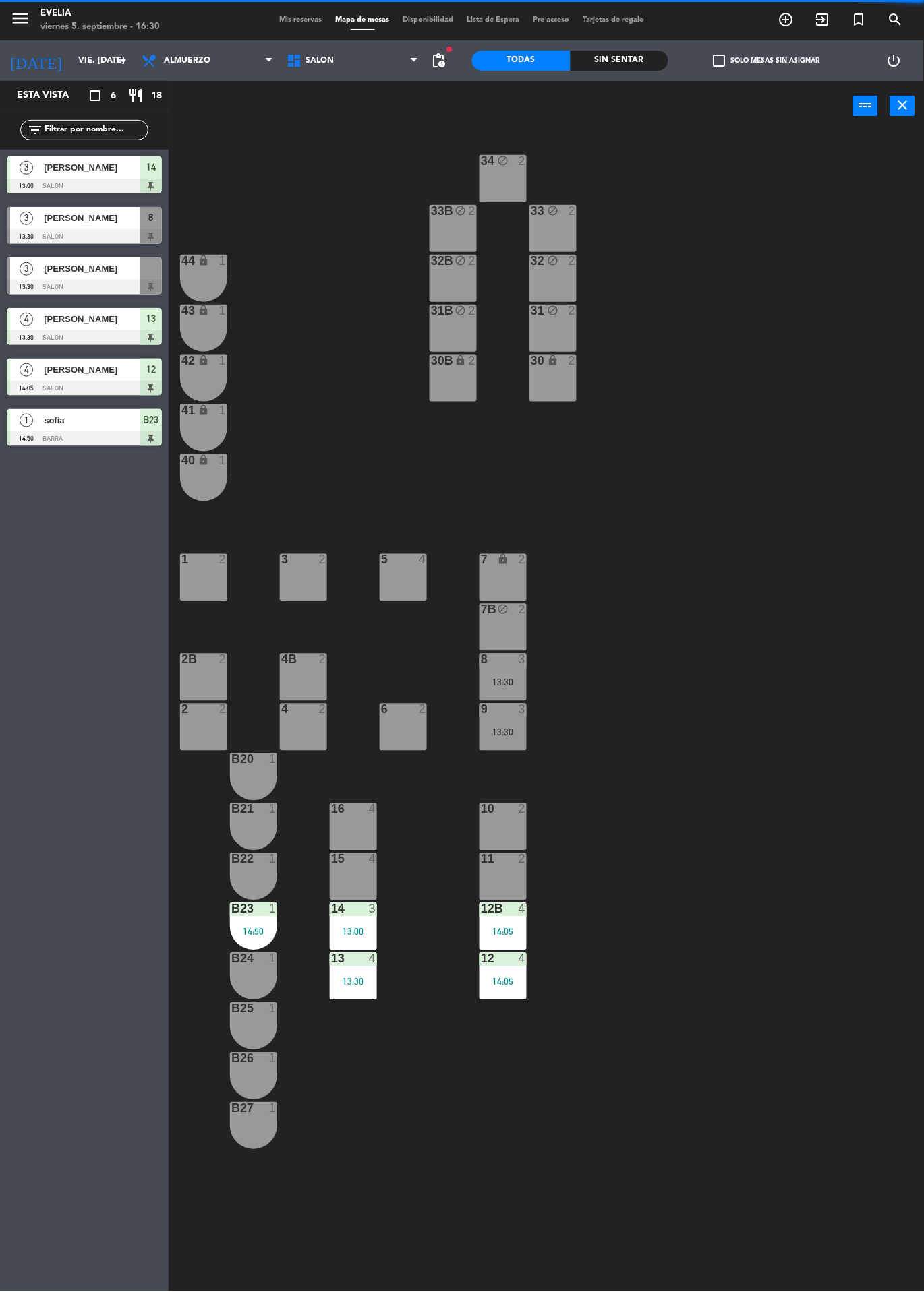
click at [350, 915] on div at bounding box center [353, 910] width 22 height 12
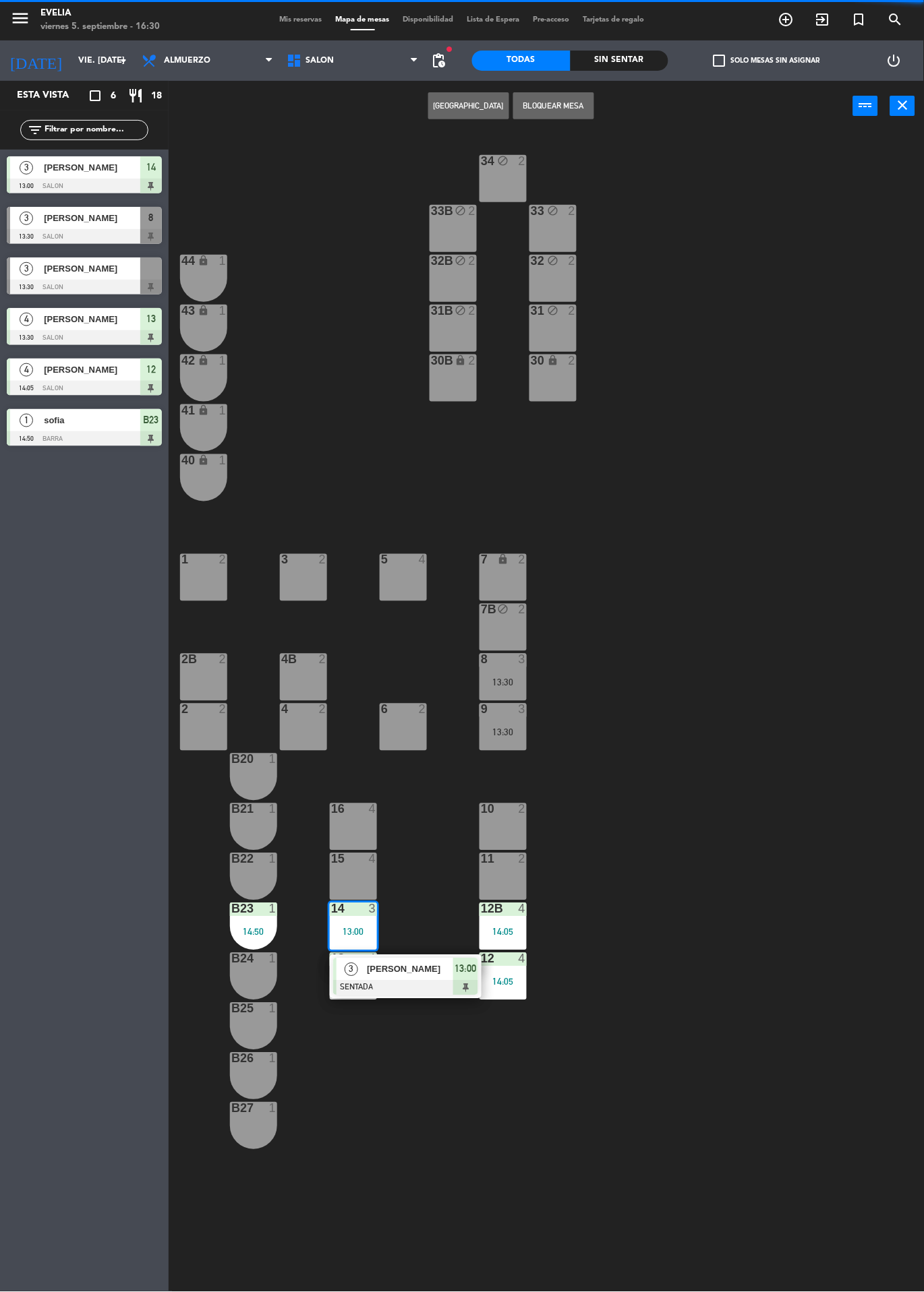
click at [468, 979] on div "13:00" at bounding box center [466, 970] width 25 height 22
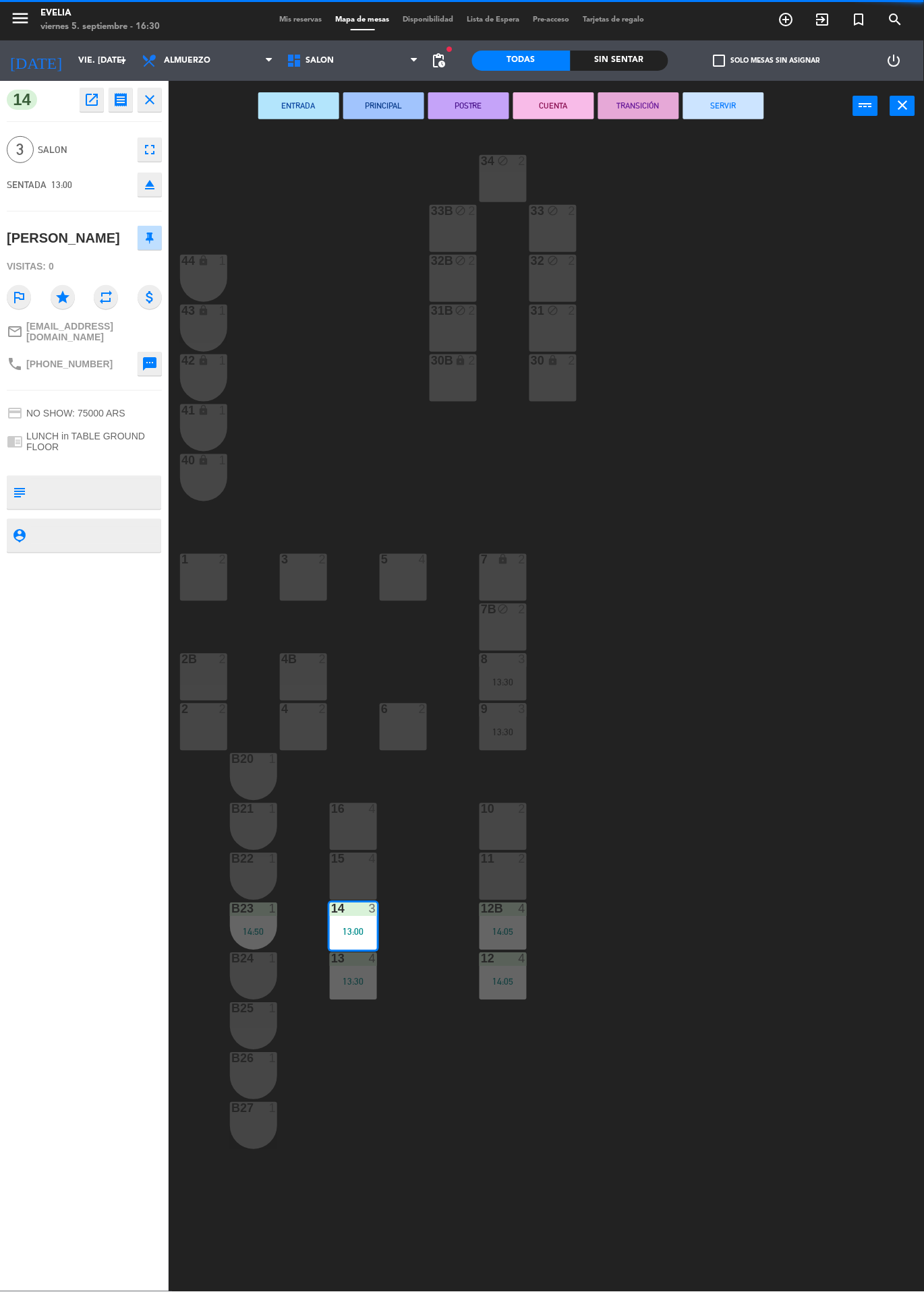
click at [738, 117] on button "SERVIR" at bounding box center [724, 105] width 81 height 27
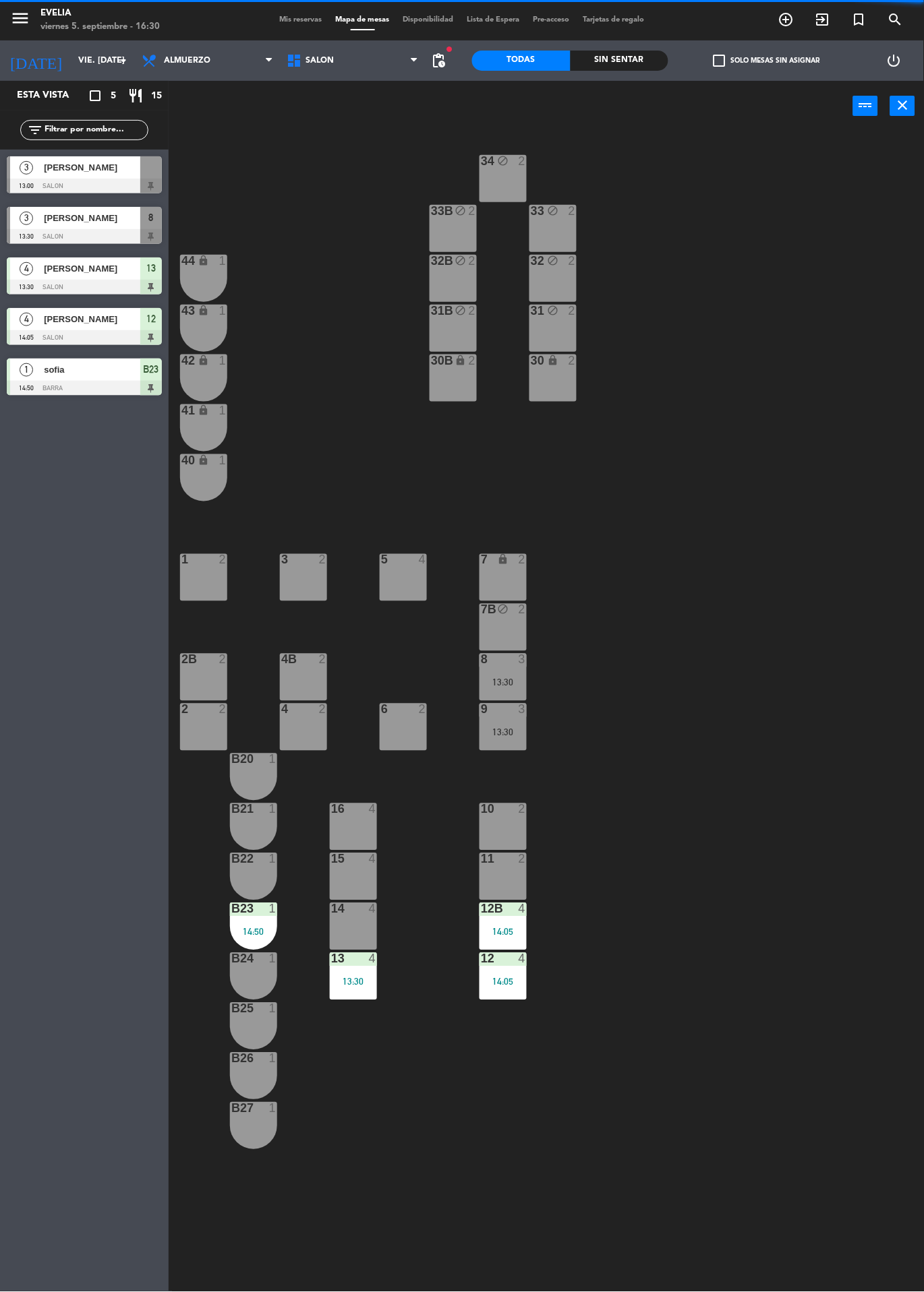
click at [358, 978] on div "13:30" at bounding box center [353, 982] width 47 height 10
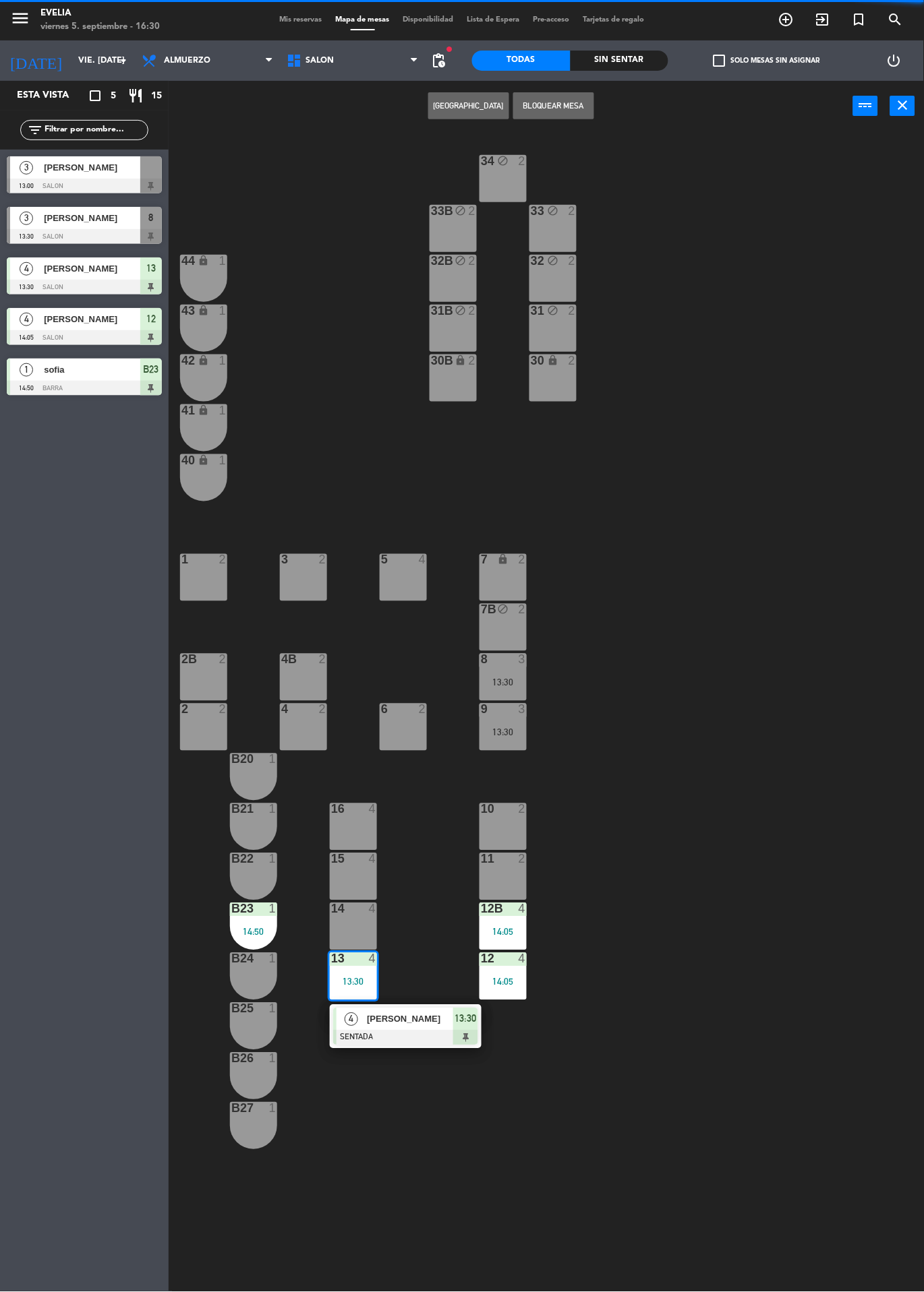
click at [463, 1031] on div at bounding box center [405, 1038] width 145 height 15
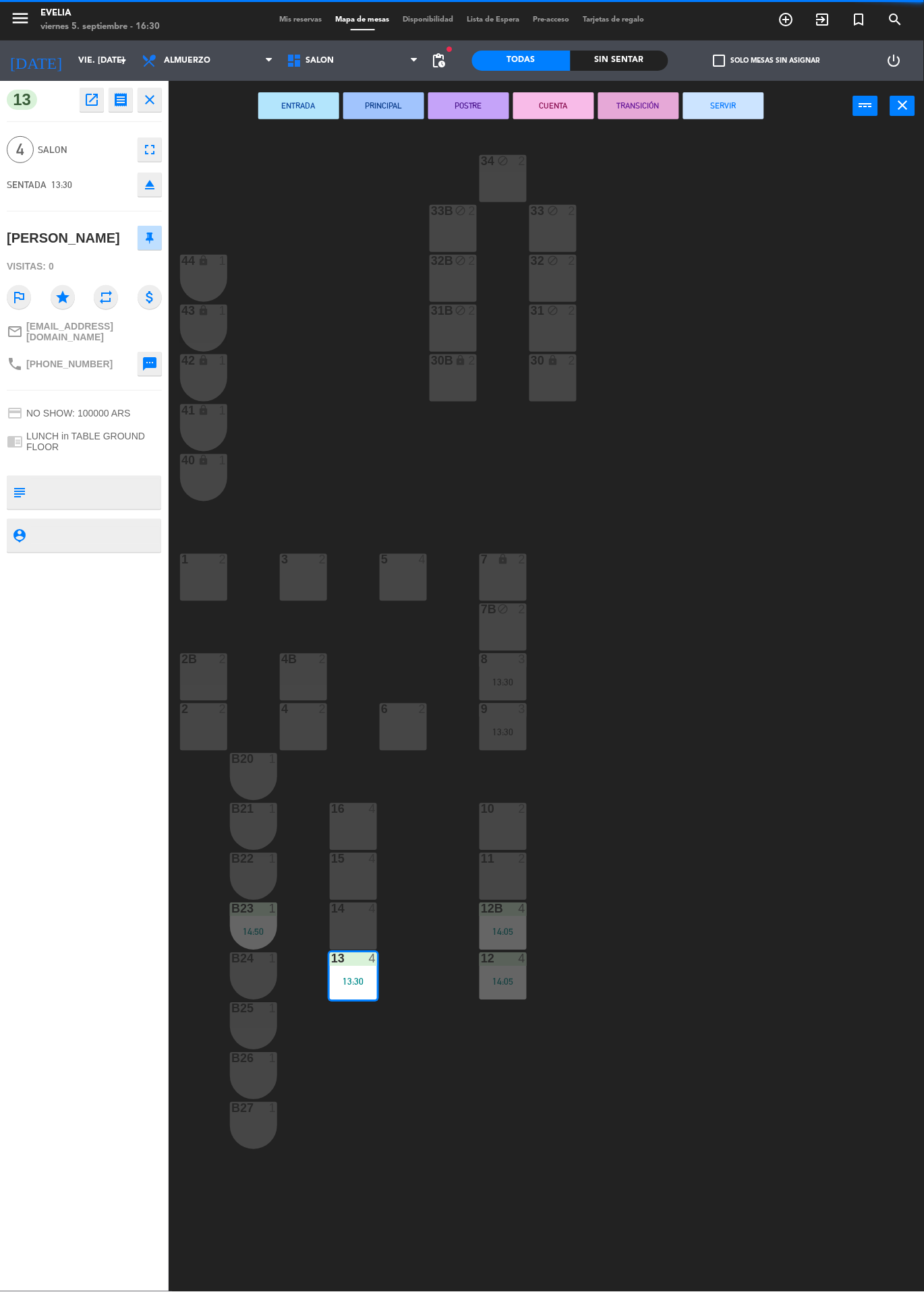
click at [754, 110] on button "SERVIR" at bounding box center [724, 105] width 81 height 27
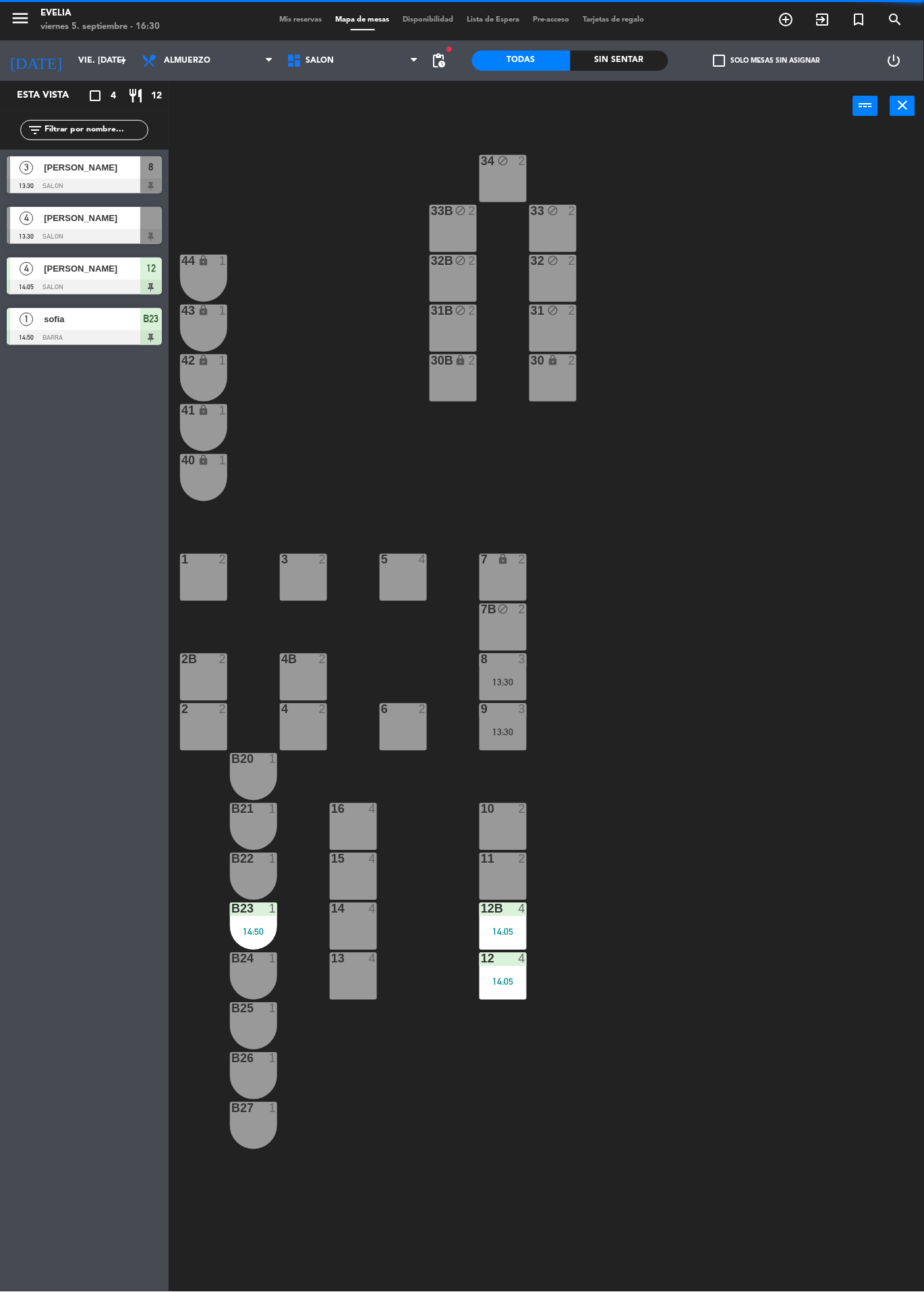
click at [509, 978] on div "14:05" at bounding box center [503, 982] width 47 height 10
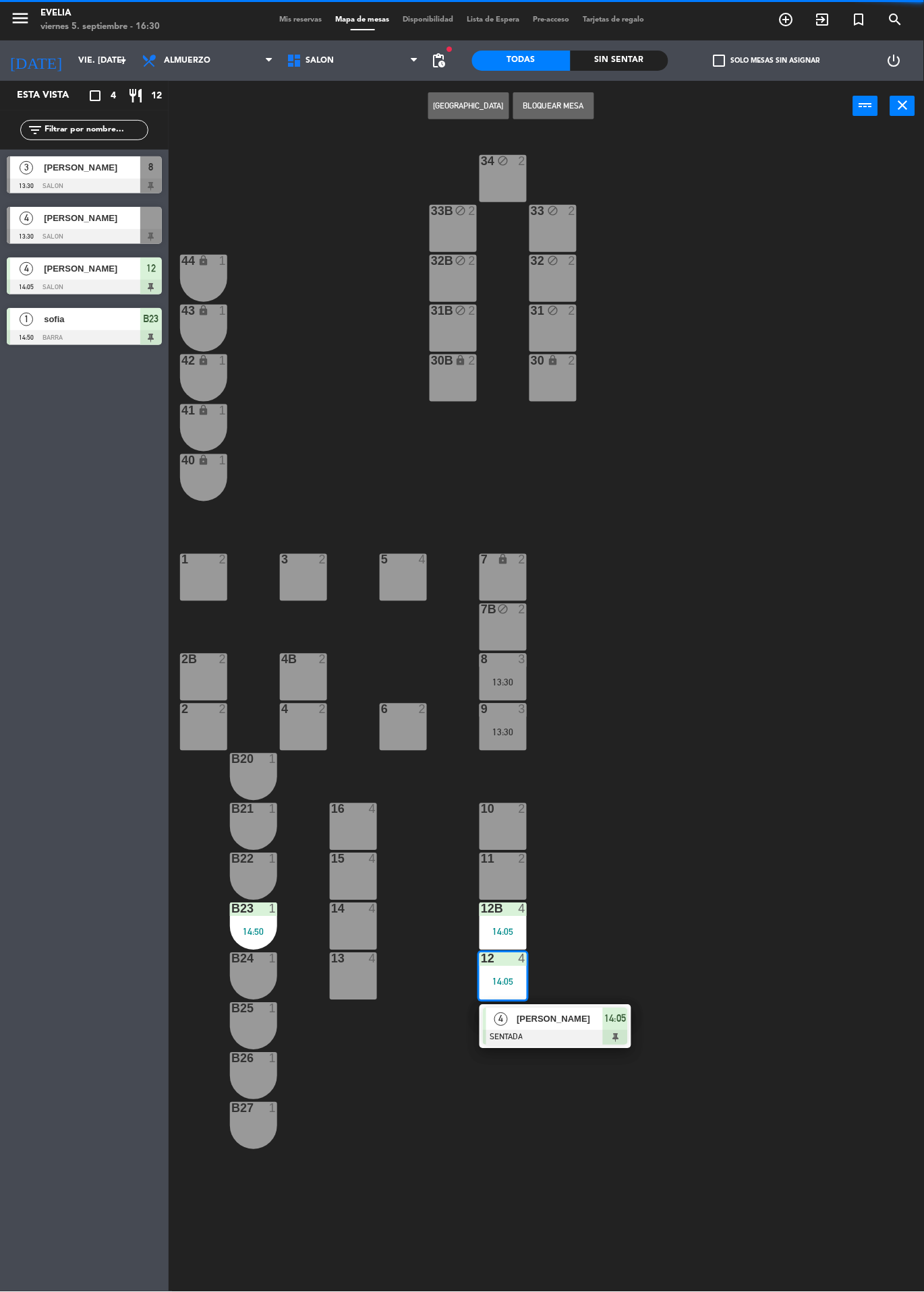
click at [615, 1031] on div at bounding box center [555, 1038] width 145 height 15
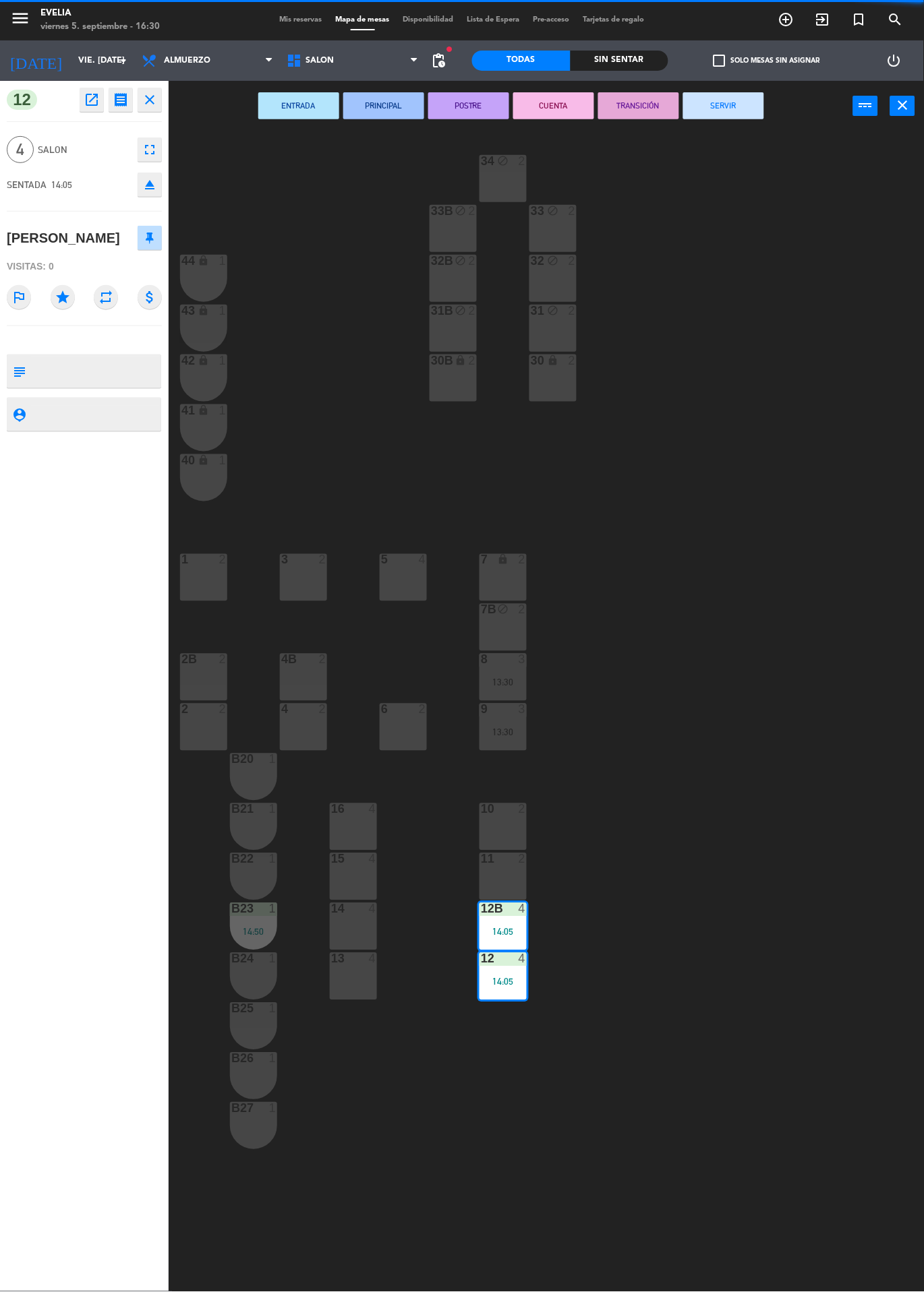
click at [749, 112] on button "SERVIR" at bounding box center [724, 105] width 81 height 27
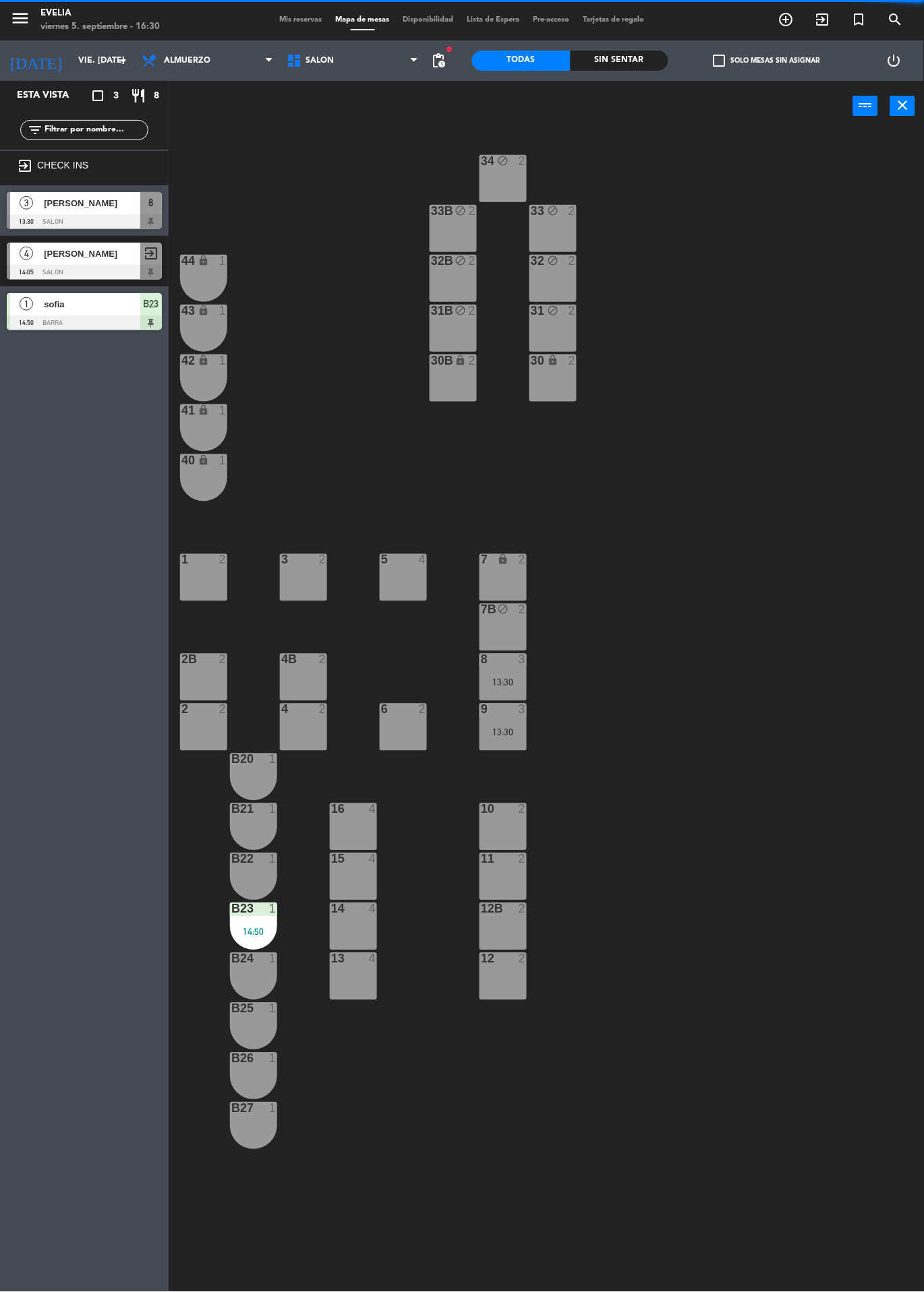
click at [249, 914] on div at bounding box center [253, 910] width 22 height 12
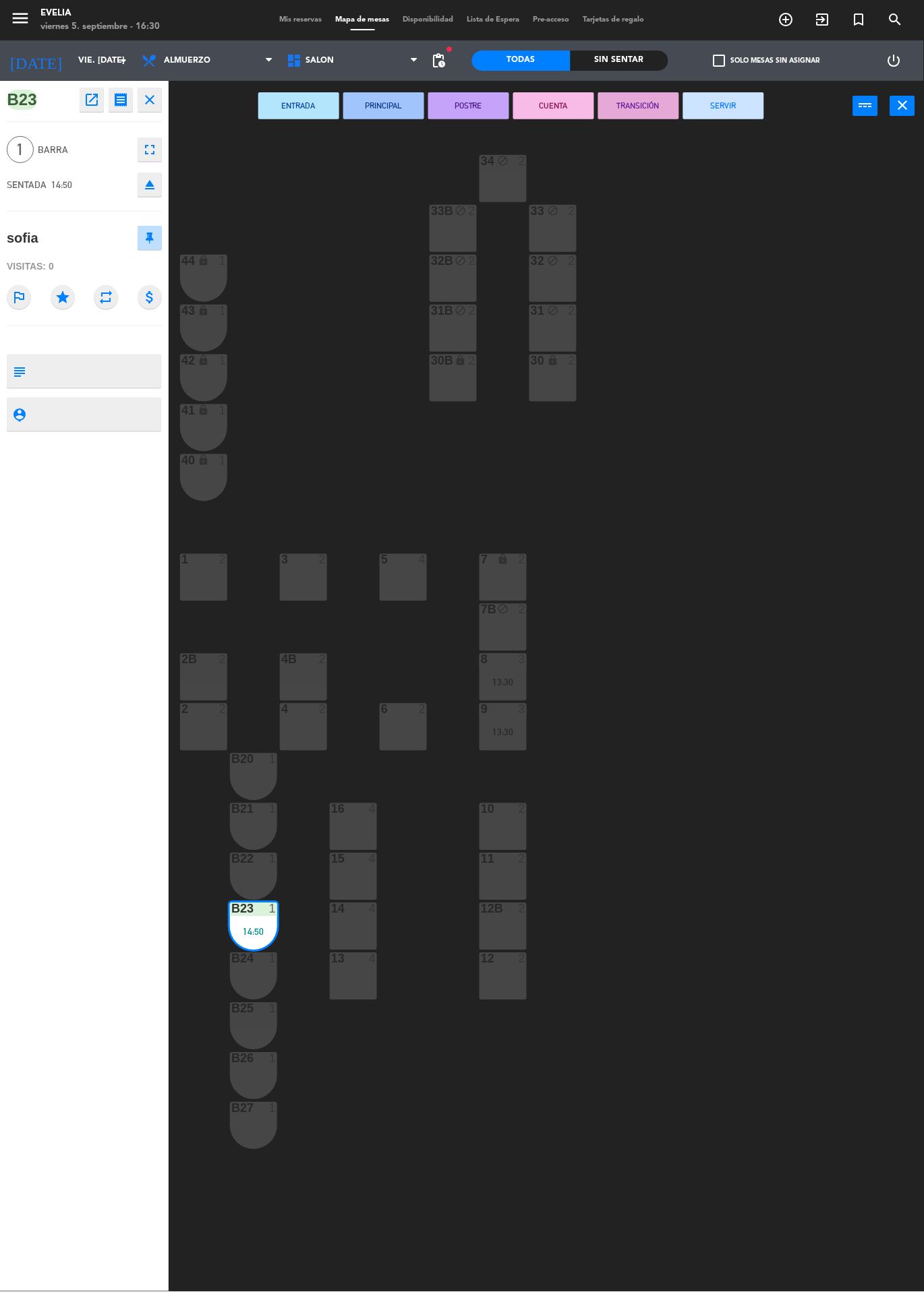
click at [743, 105] on button "SERVIR" at bounding box center [724, 105] width 81 height 27
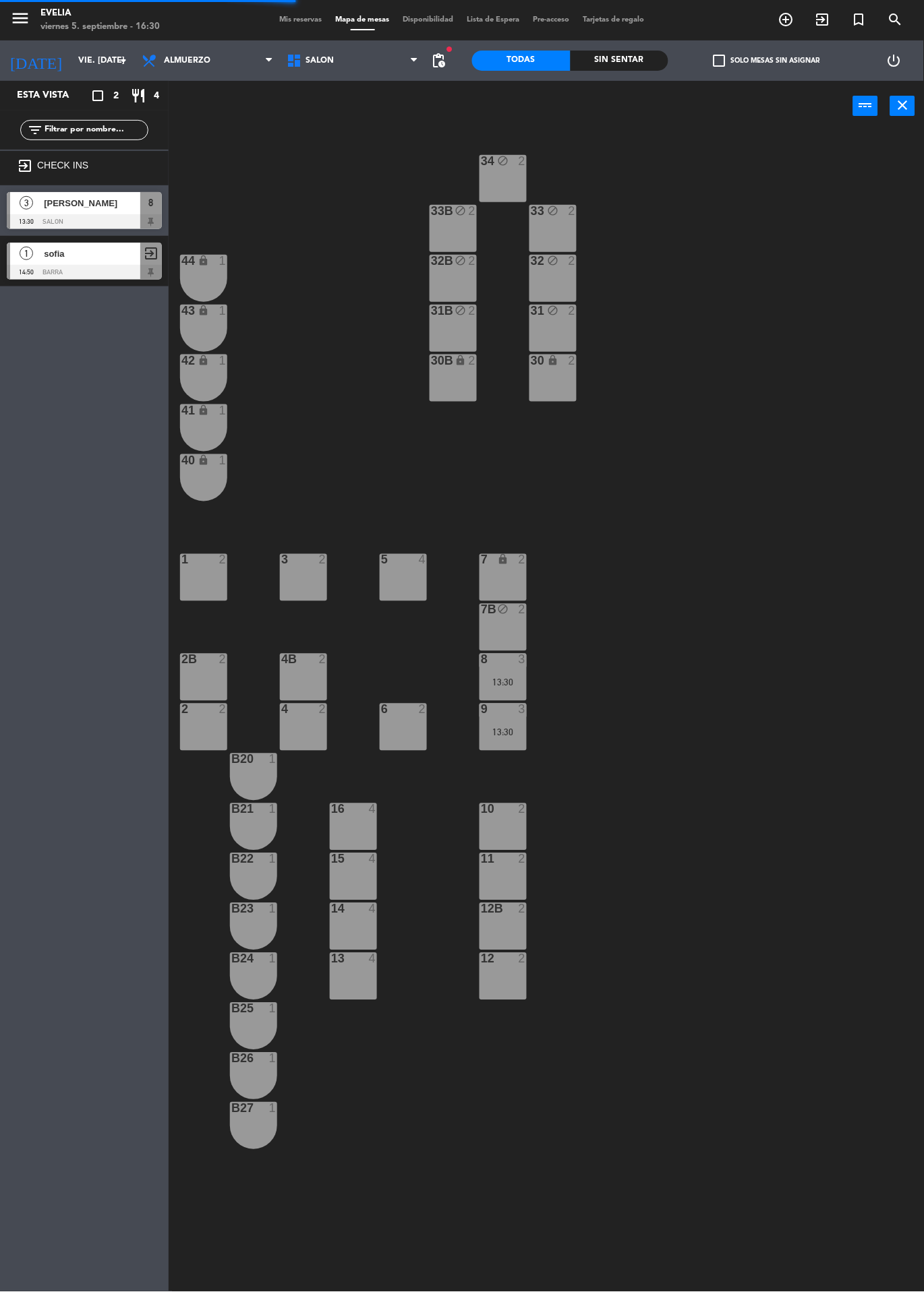
click at [754, 426] on div "34 block 2 33B block 2 33 block 2 44 lock 1 32B block 2 32 block 2 43 lock 1 31…" at bounding box center [551, 712] width 746 height 1161
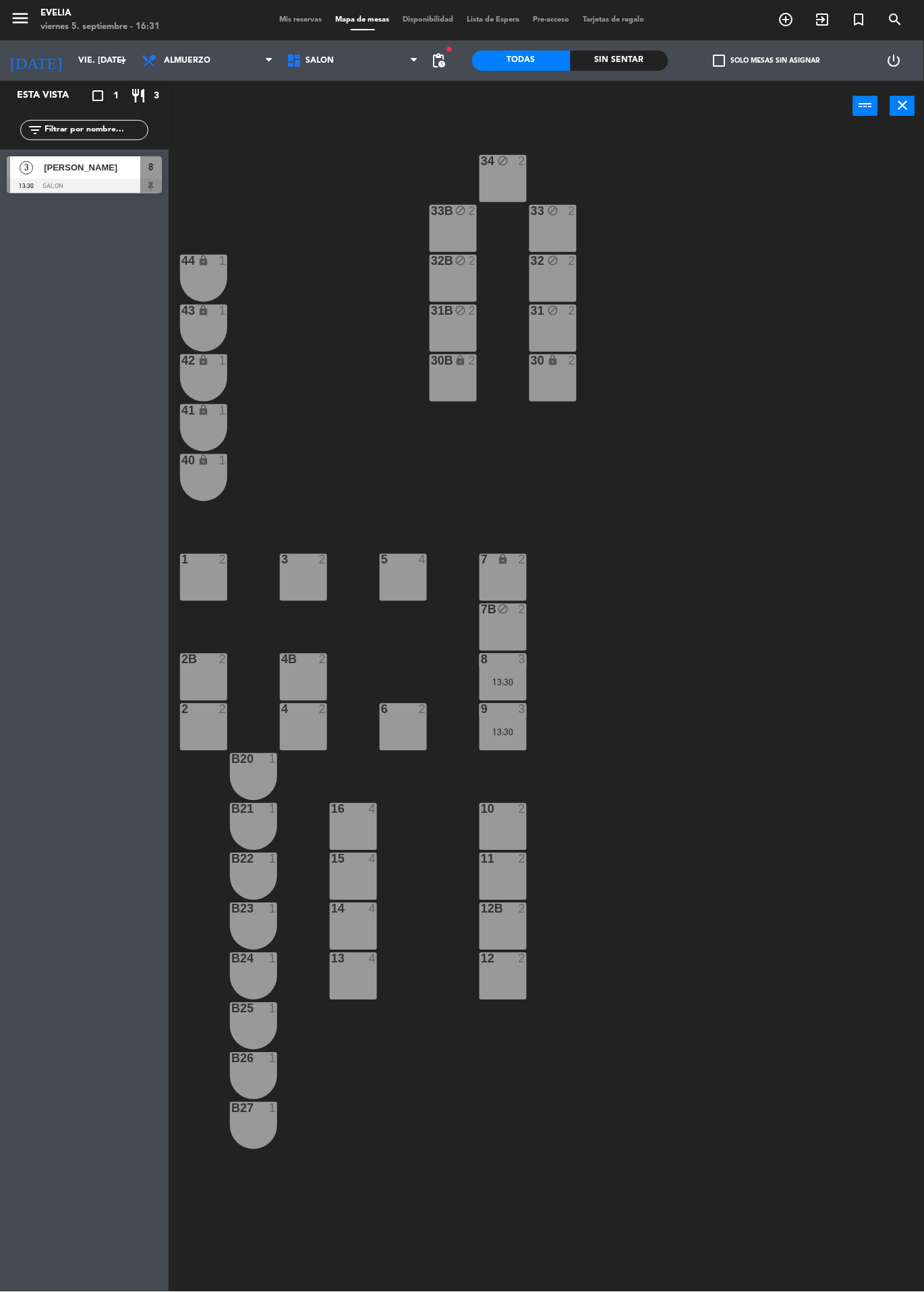
click at [310, 19] on span "Mis reservas" at bounding box center [301, 19] width 56 height 7
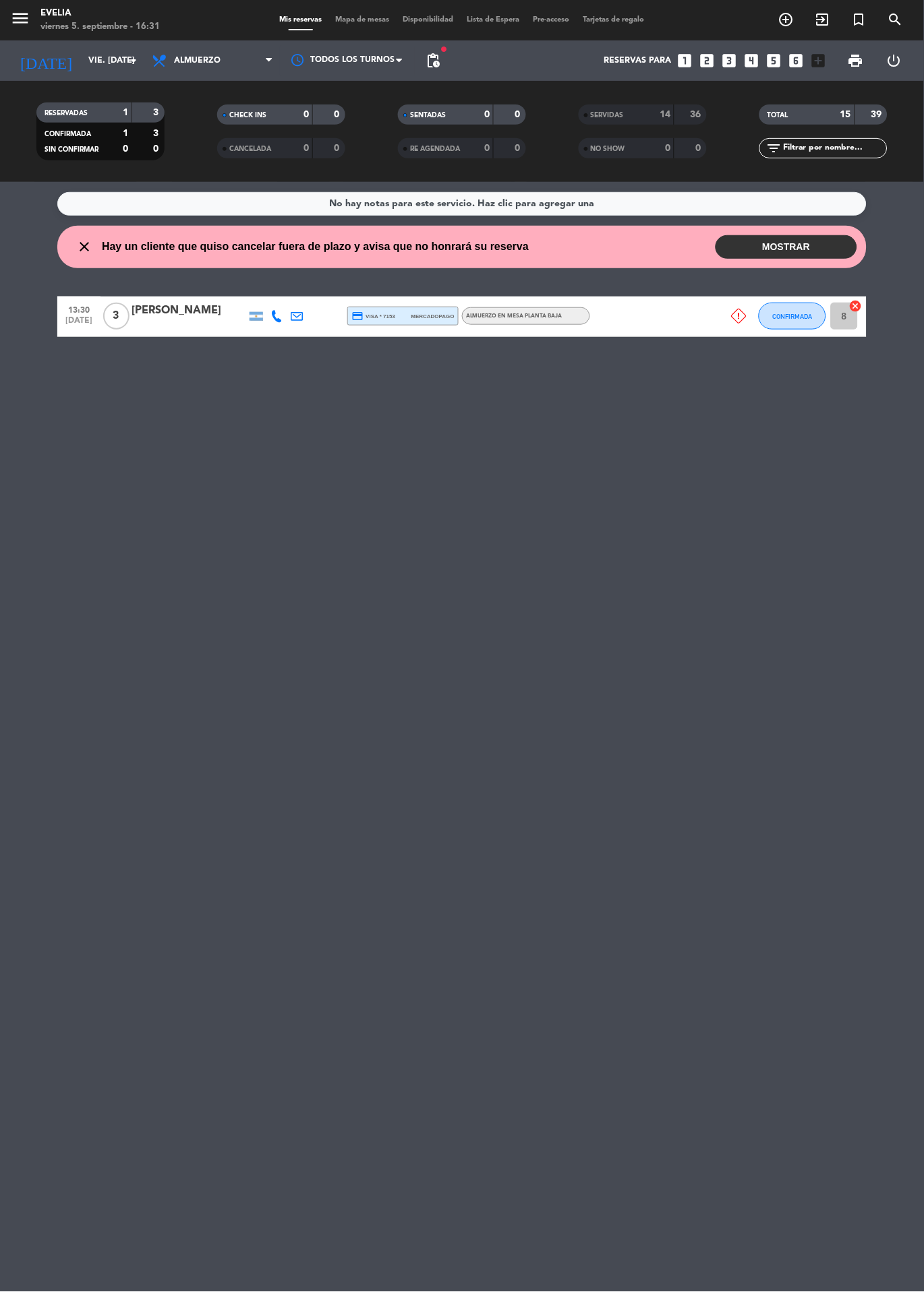
click at [179, 310] on div "[PERSON_NAME]" at bounding box center [189, 311] width 114 height 18
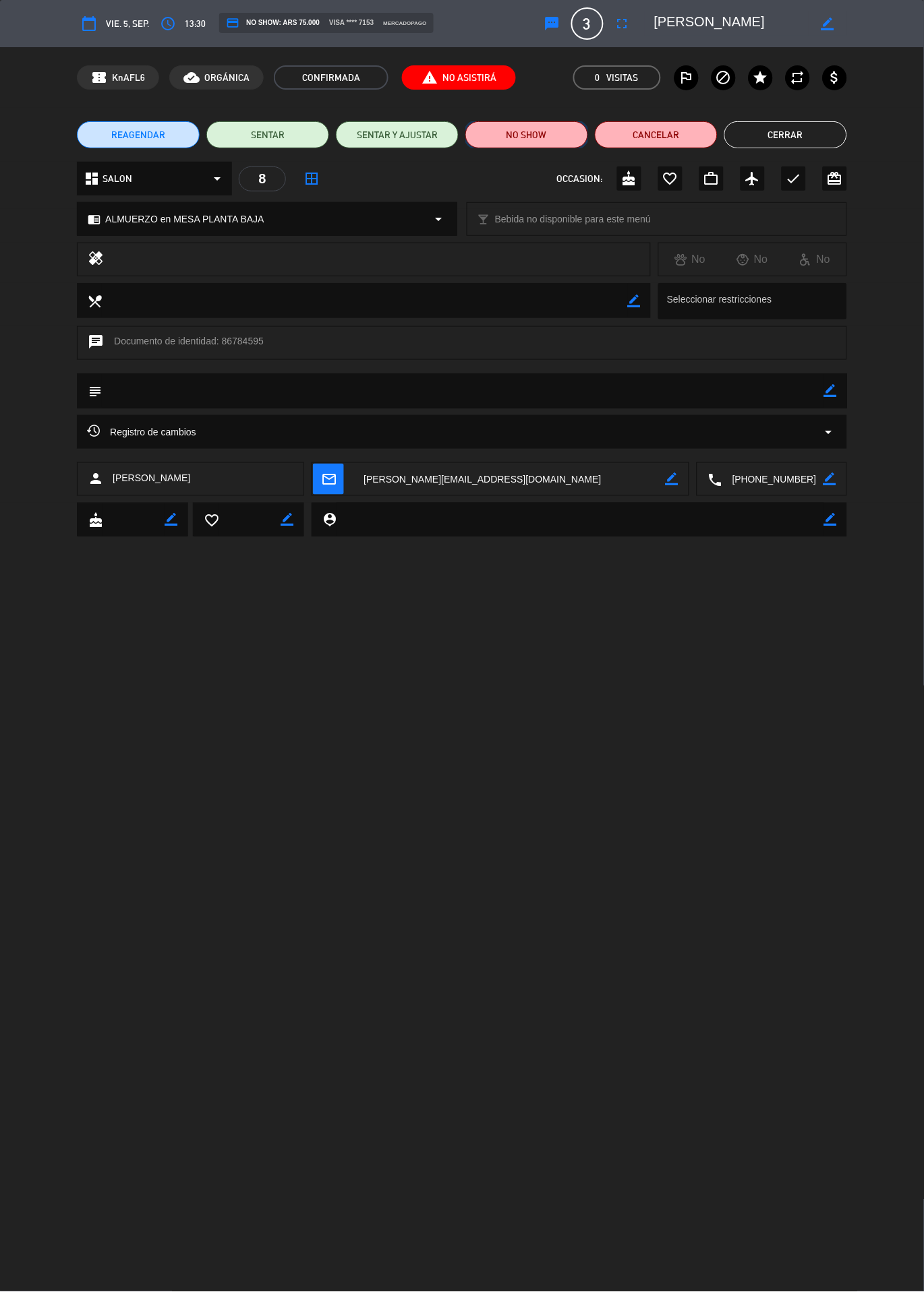
click at [543, 133] on button "NO SHOW" at bounding box center [527, 134] width 123 height 27
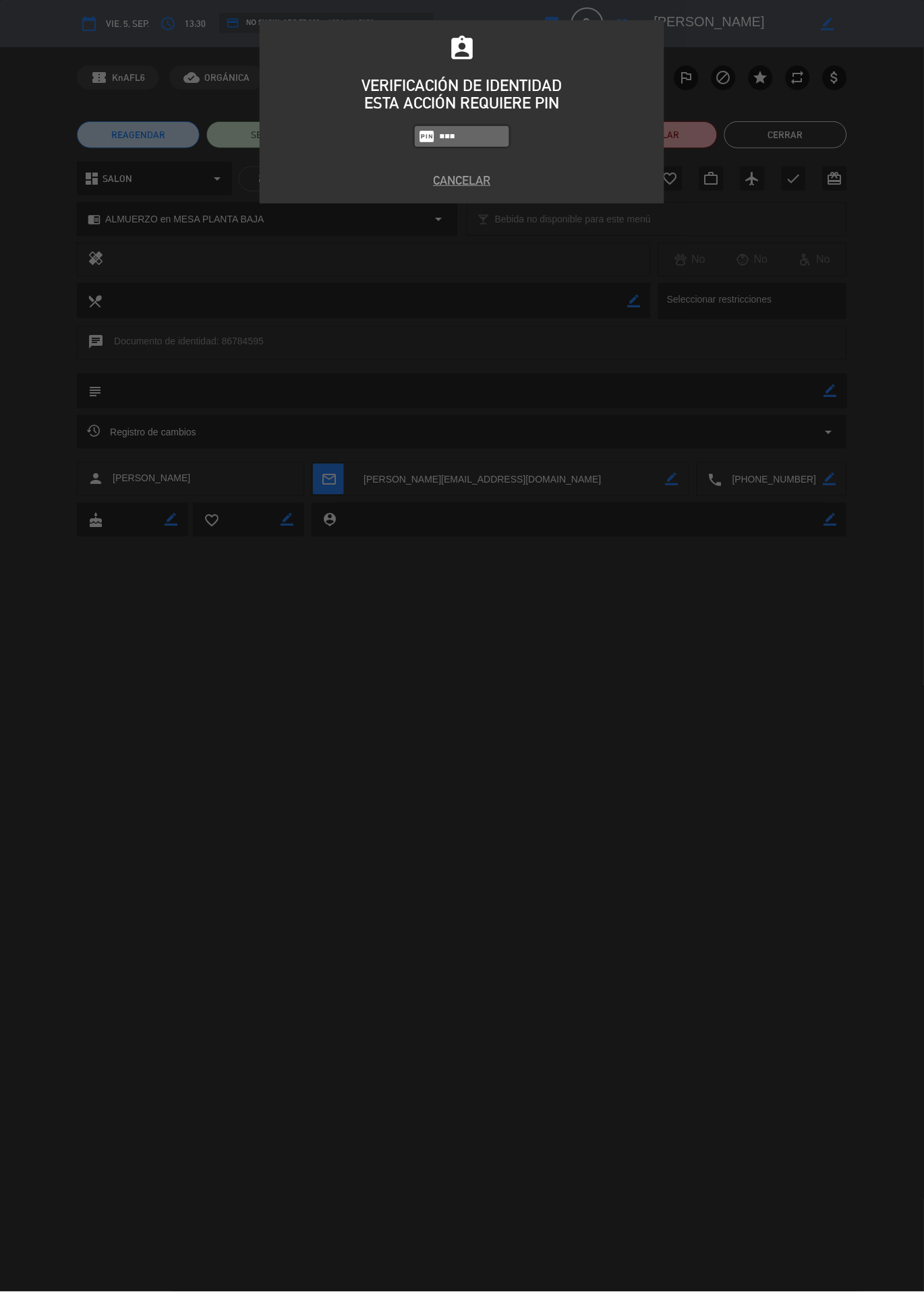
type input "9101"
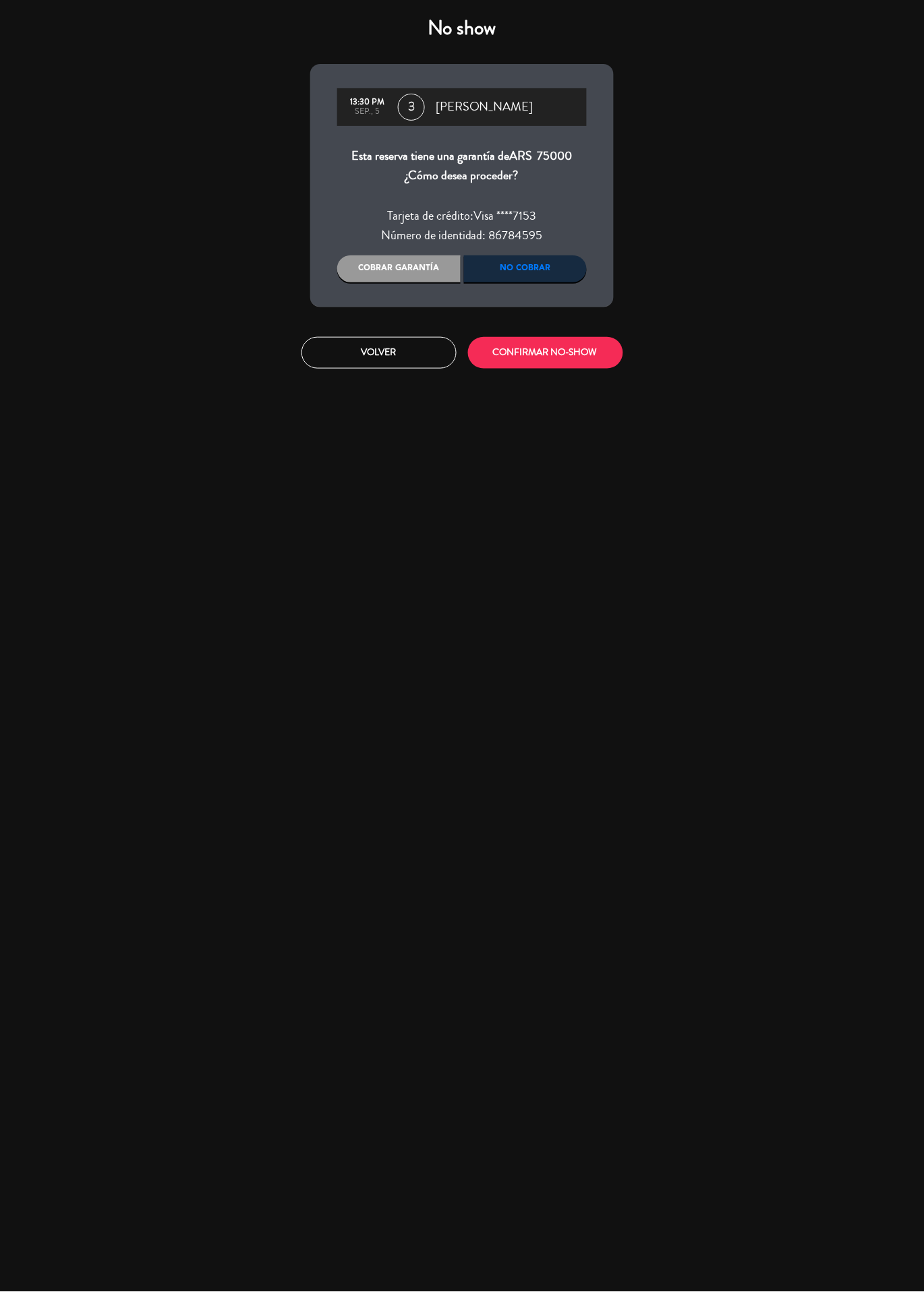
click at [403, 268] on div "Cobrar garantía" at bounding box center [399, 269] width 123 height 27
click at [569, 364] on button "CONFIRMAR NO-SHOW" at bounding box center [545, 353] width 155 height 32
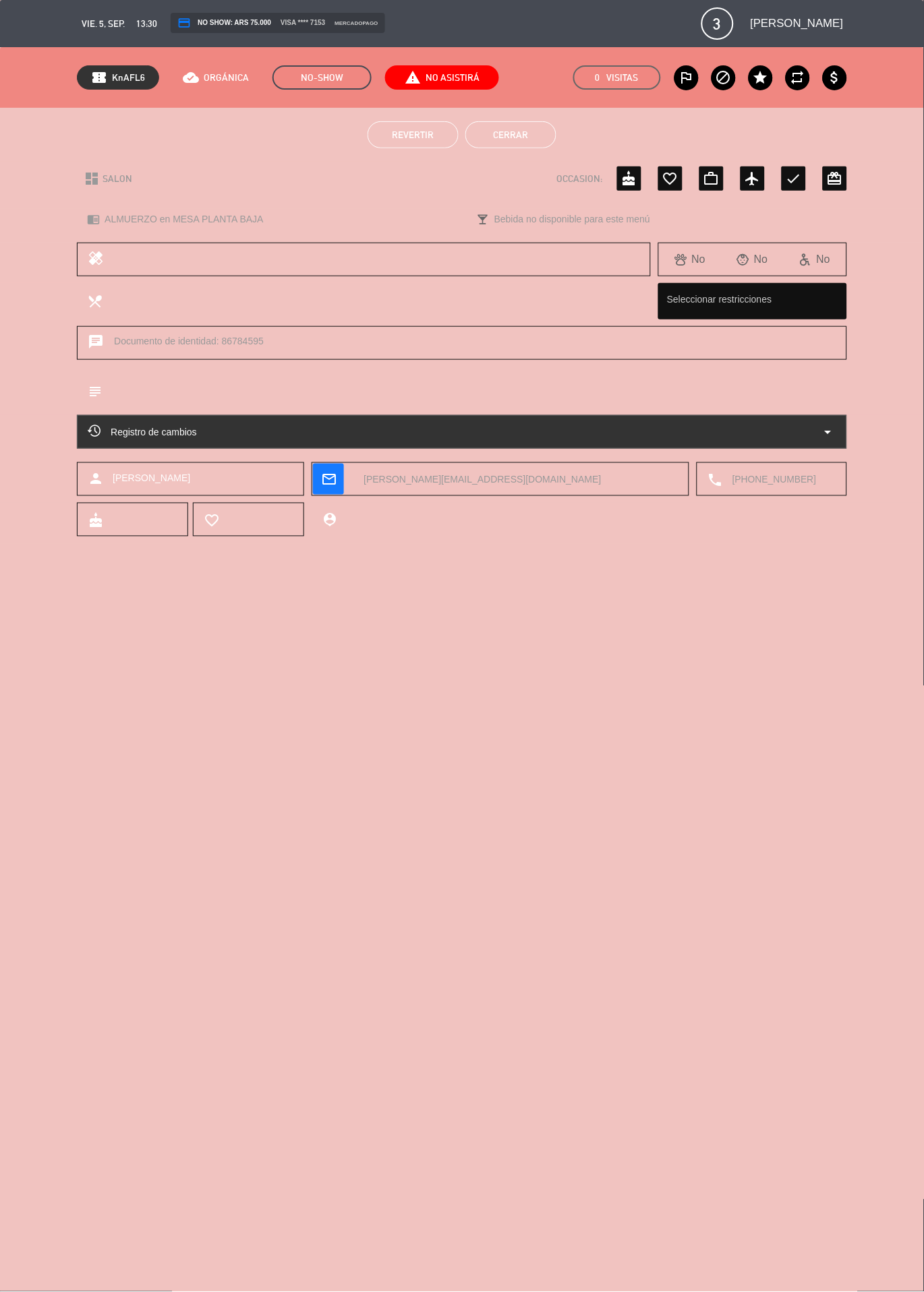
click at [115, 31] on span "vie. 5, sep." at bounding box center [103, 24] width 43 height 16
